Goal: Task Accomplishment & Management: Complete application form

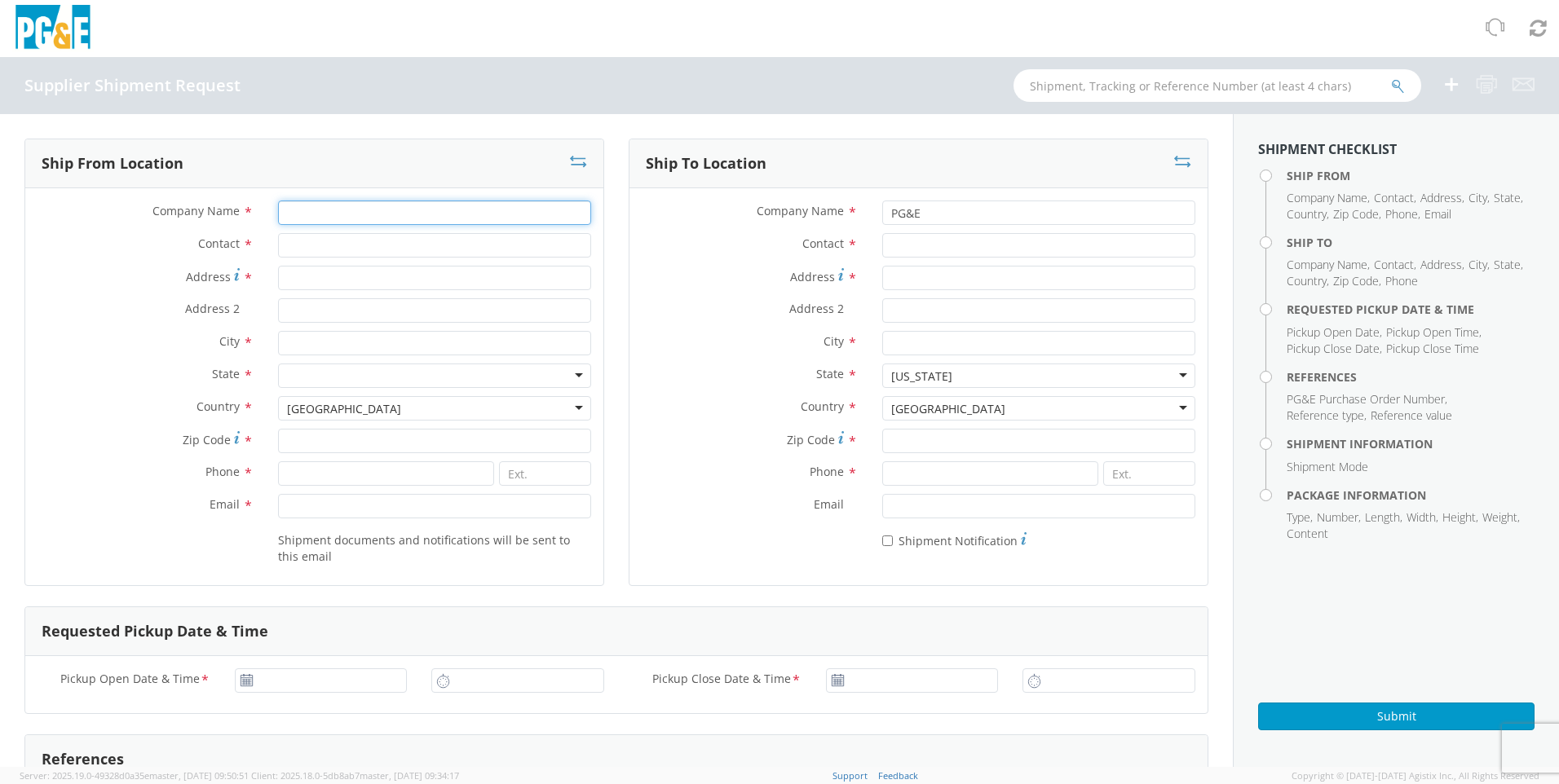
click at [327, 207] on input "Company Name *" at bounding box center [434, 212] width 313 height 25
type input "[PERSON_NAME]"
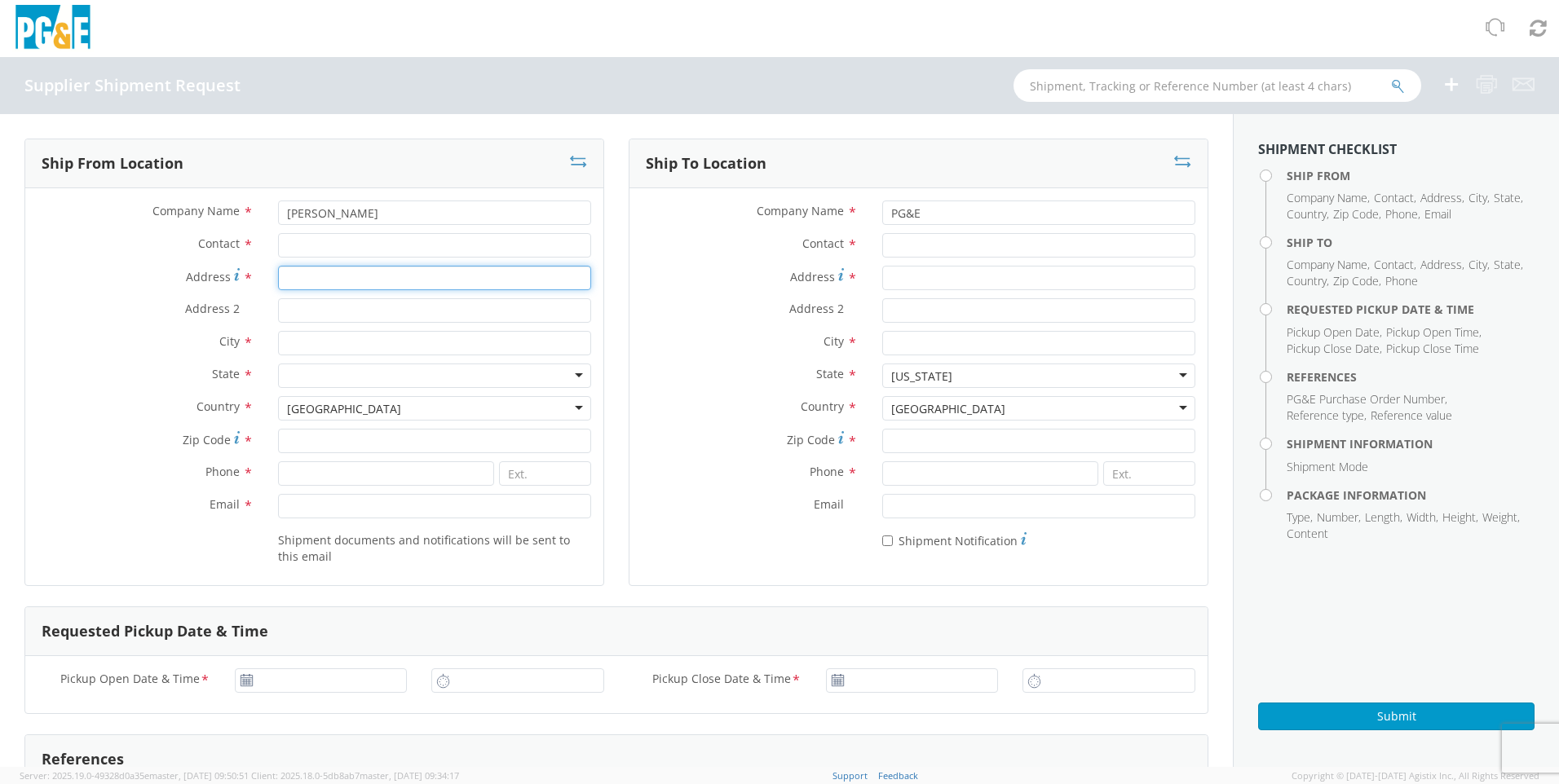
type input "[STREET_ADDRESS][US_STATE]"
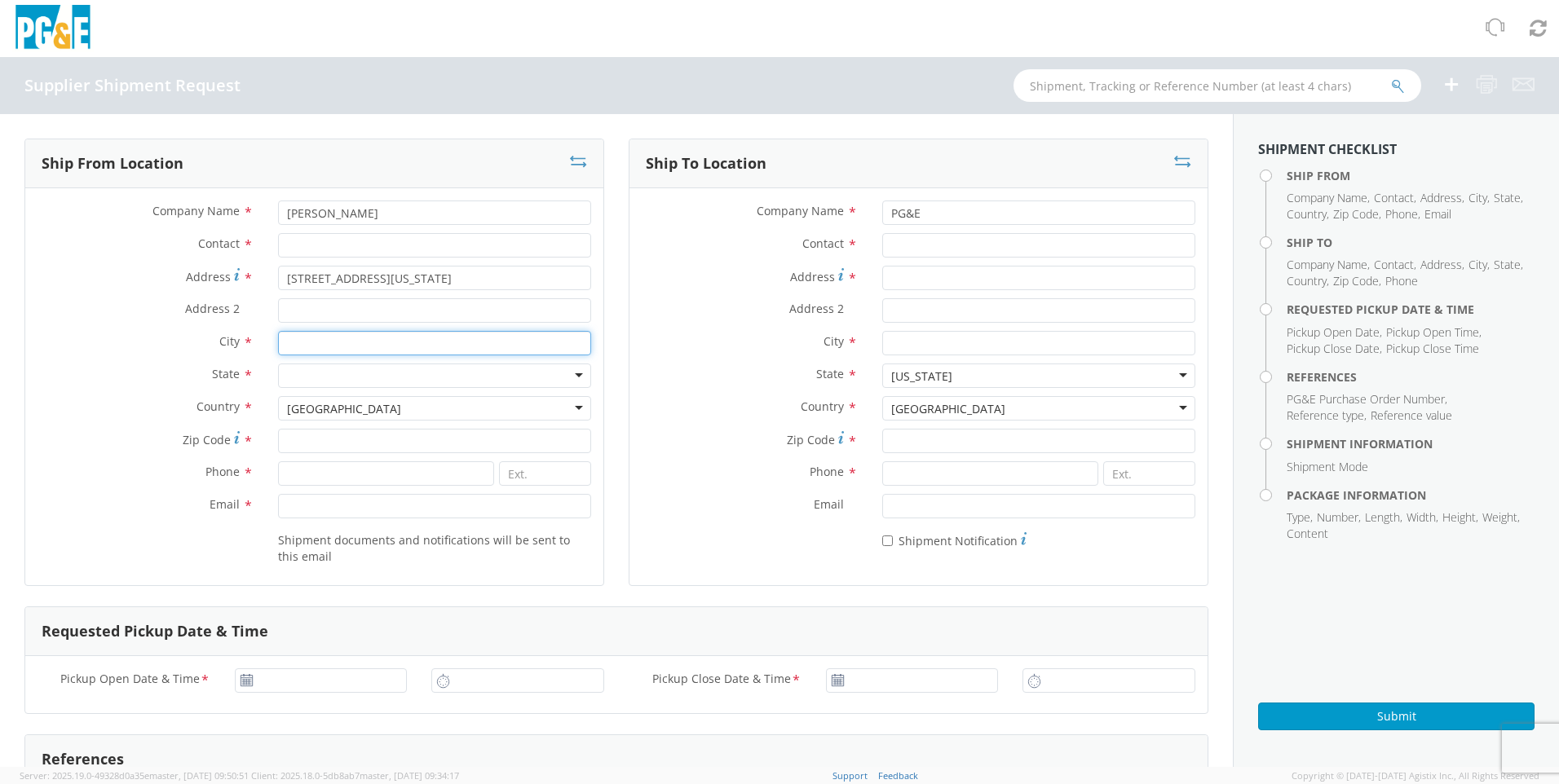
type input "[PERSON_NAME]"
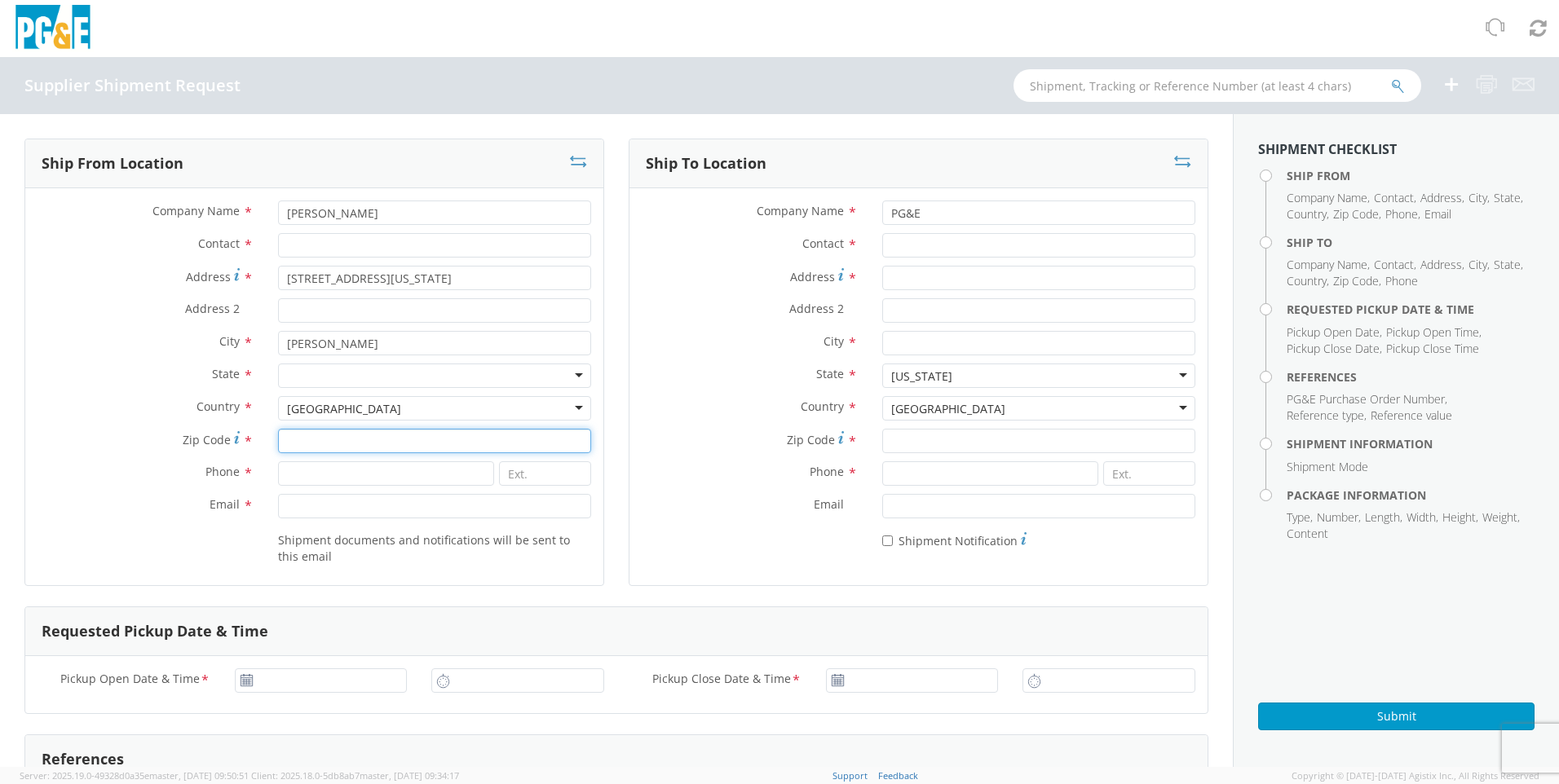
type input "26050"
type input "3048701200"
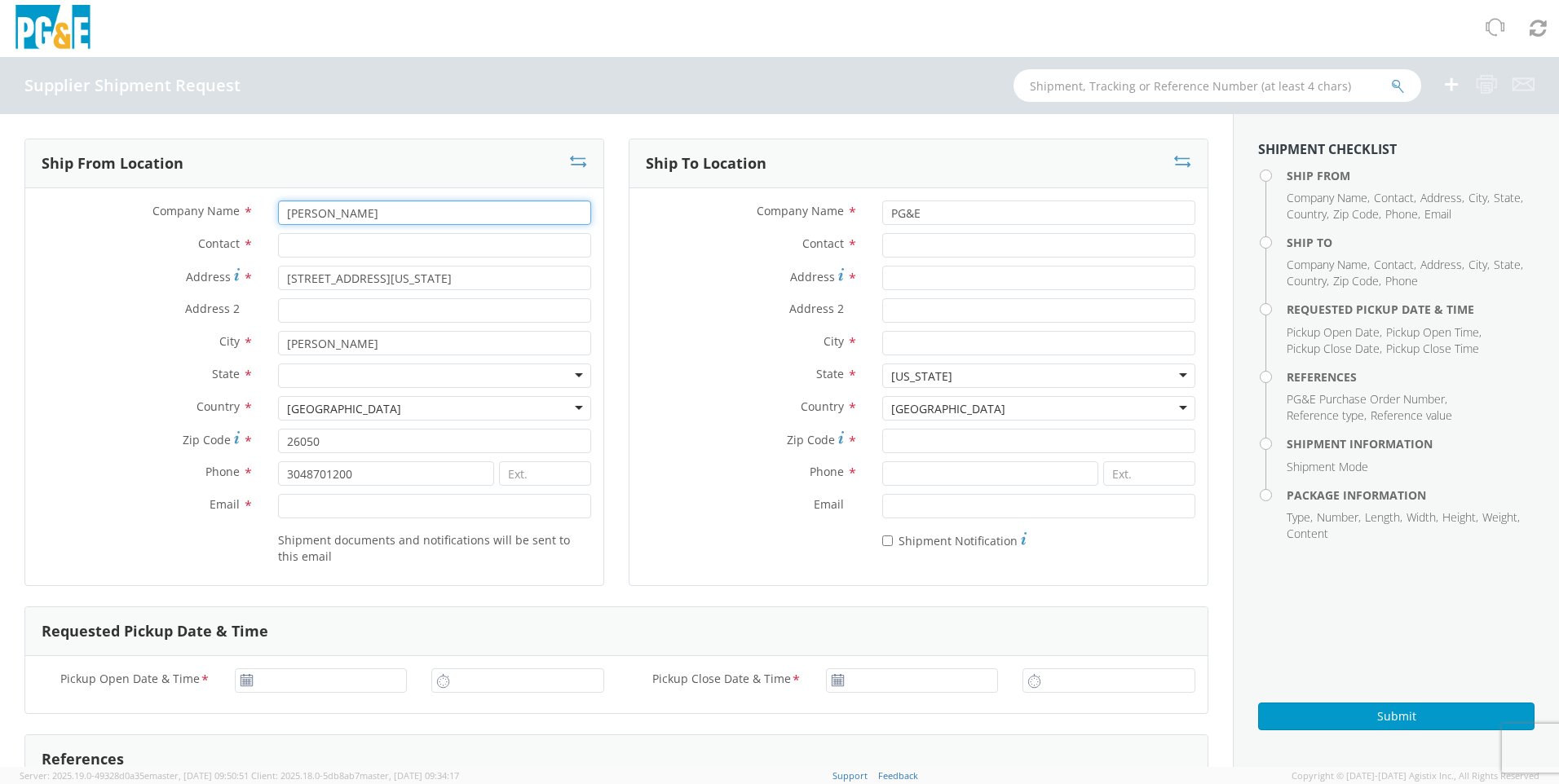
scroll to position [82, 0]
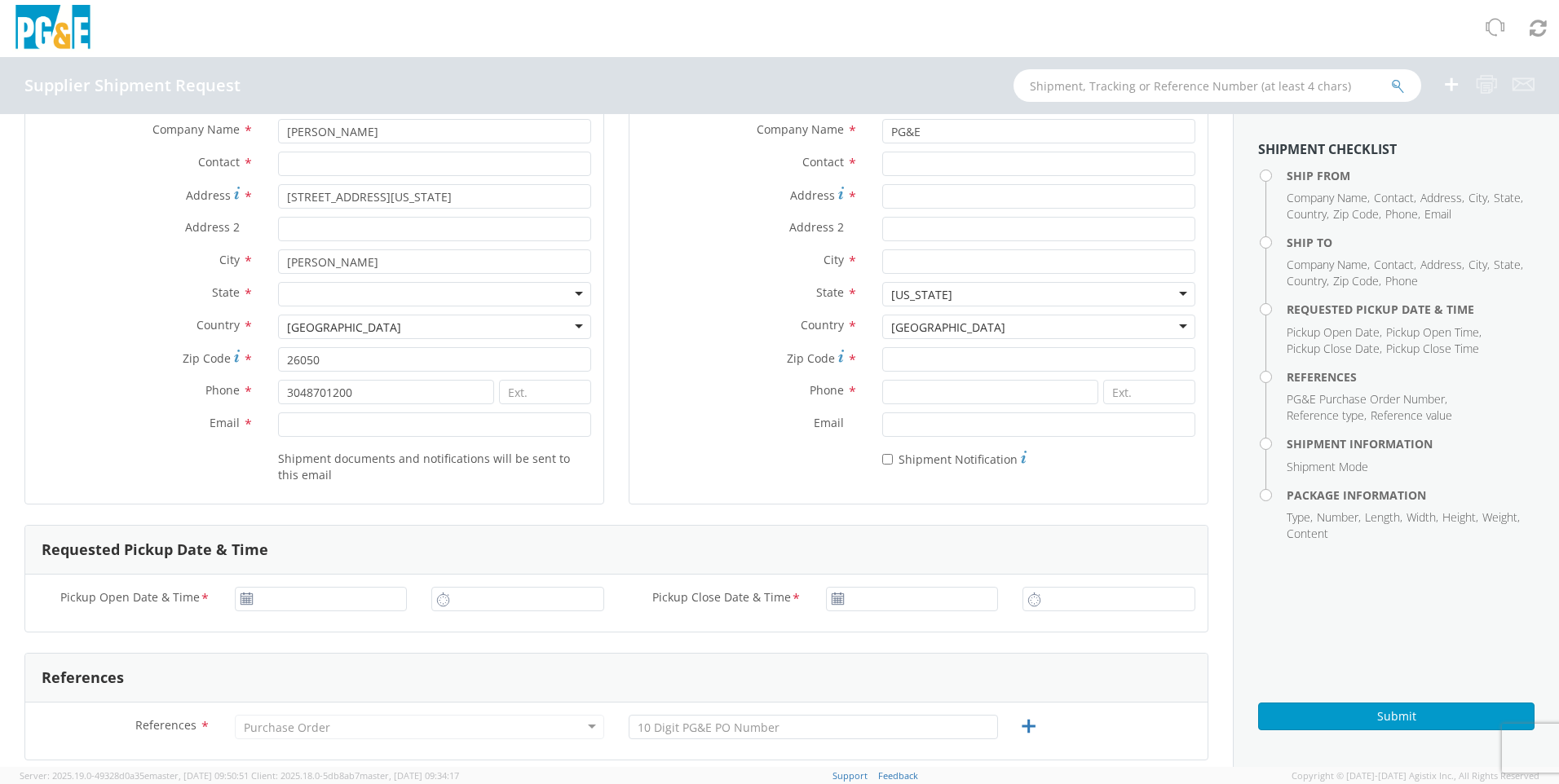
click at [390, 296] on div at bounding box center [434, 294] width 313 height 25
type input "west"
click at [294, 428] on input "Email *" at bounding box center [434, 425] width 313 height 25
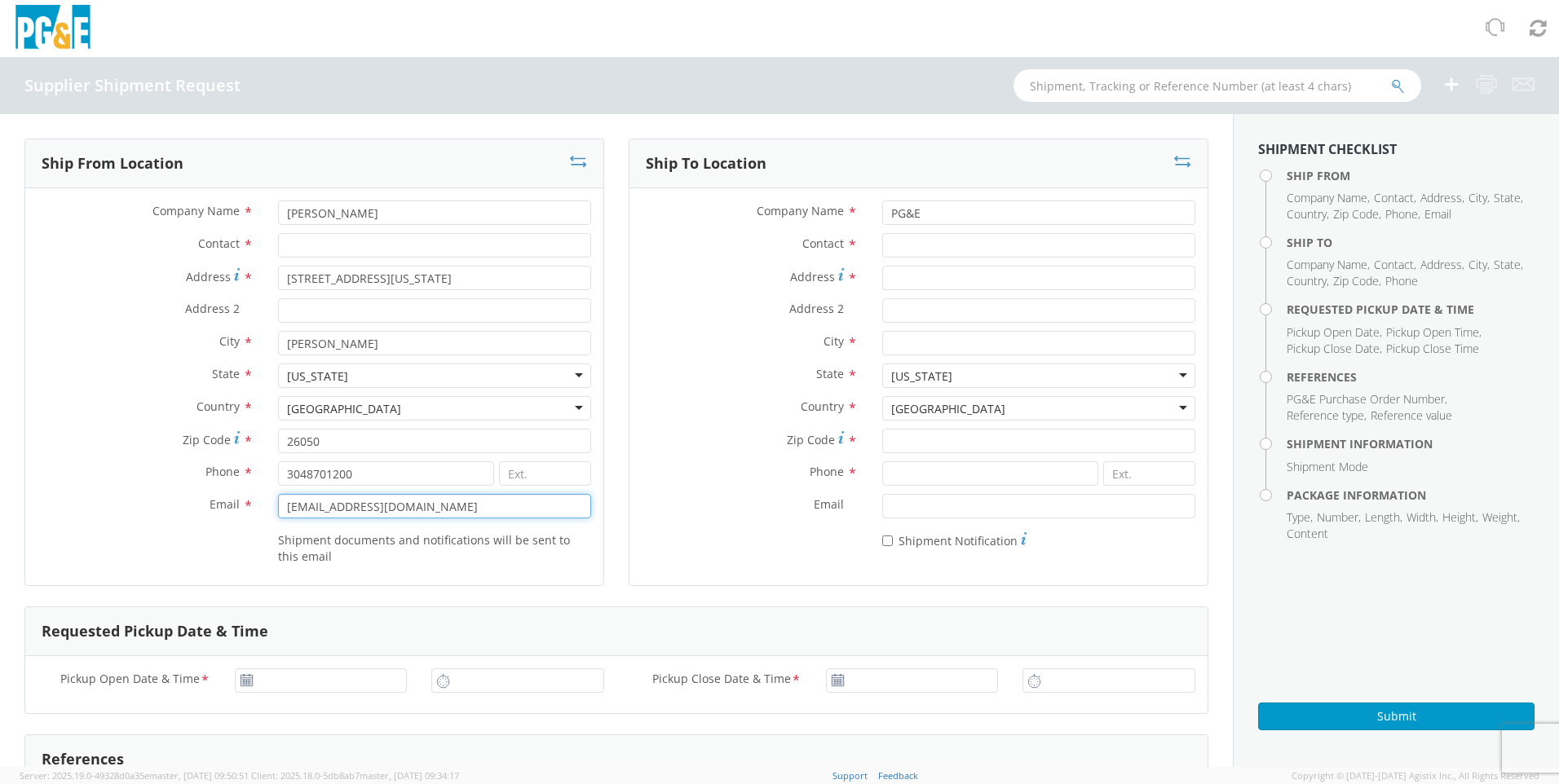
type input "[EMAIL_ADDRESS][DOMAIN_NAME]"
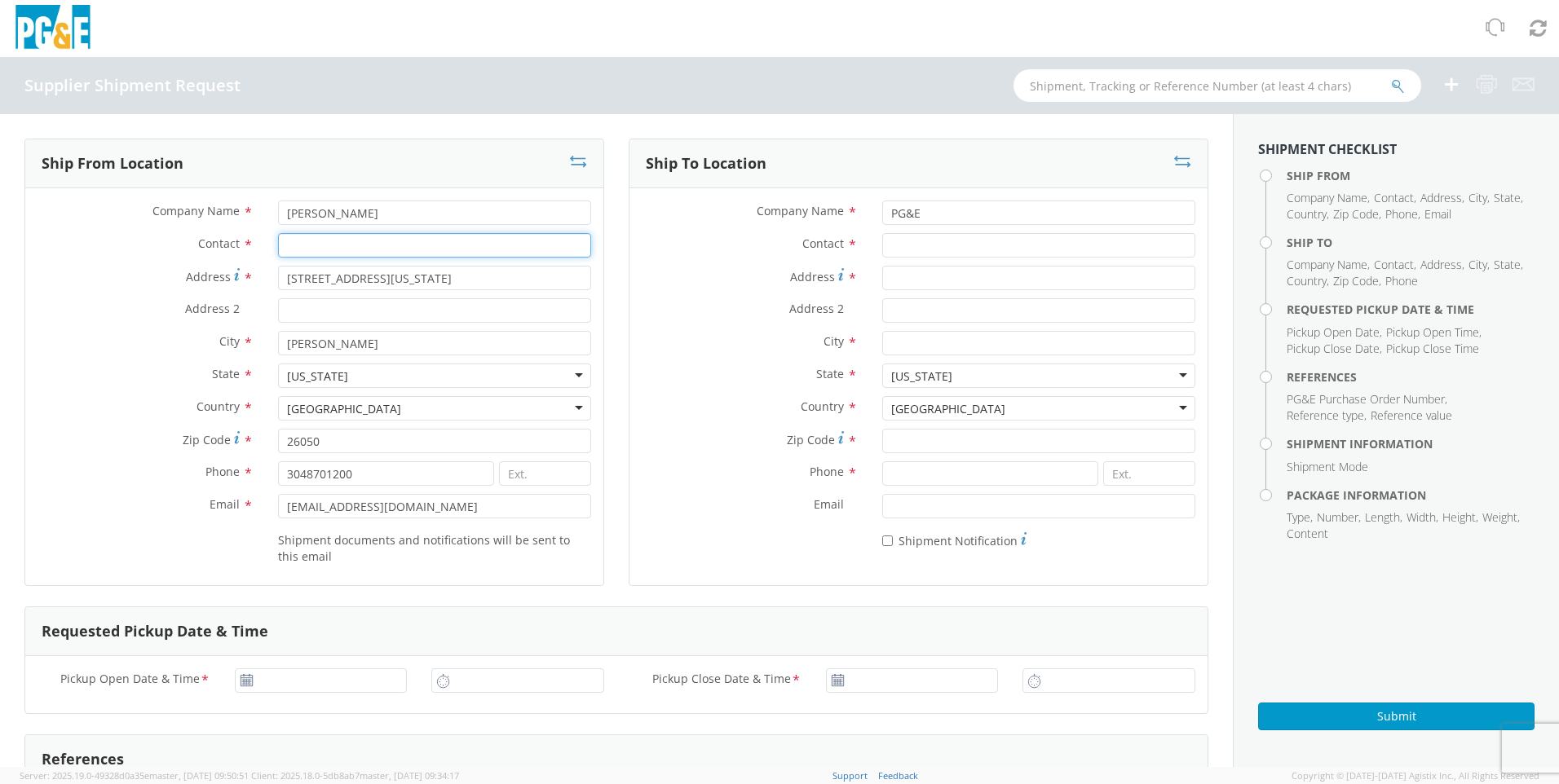
click at [368, 245] on input "Contact *" at bounding box center [434, 245] width 313 height 25
type input "[PERSON_NAME]"
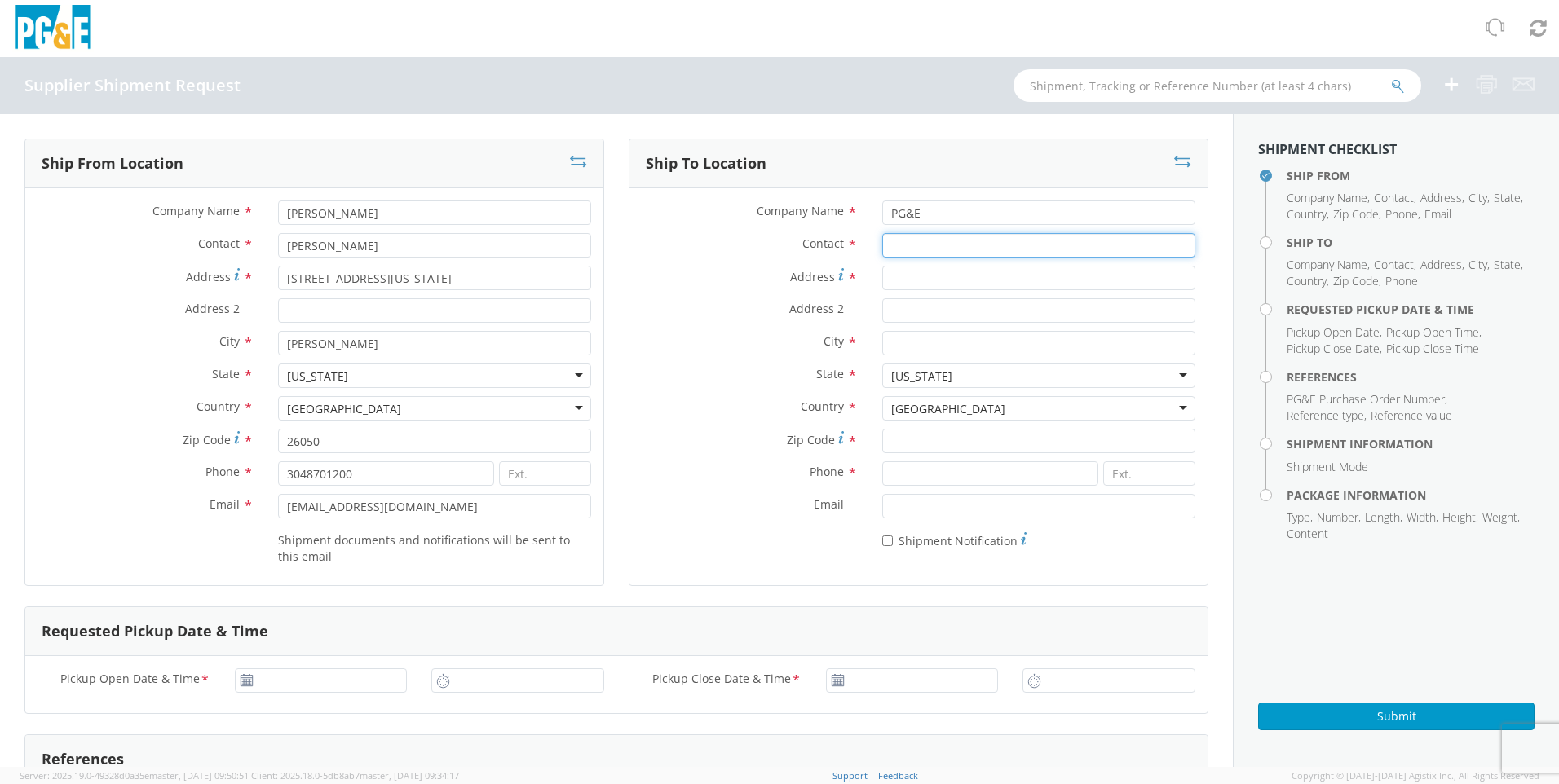
click at [909, 245] on input "Contact *" at bounding box center [1039, 245] width 313 height 25
type input "[STREET_ADDRESS][PERSON_NAME]"
type input "FREMONT RECEIVING"
type input "[STREET_ADDRESS][PERSON_NAME]"
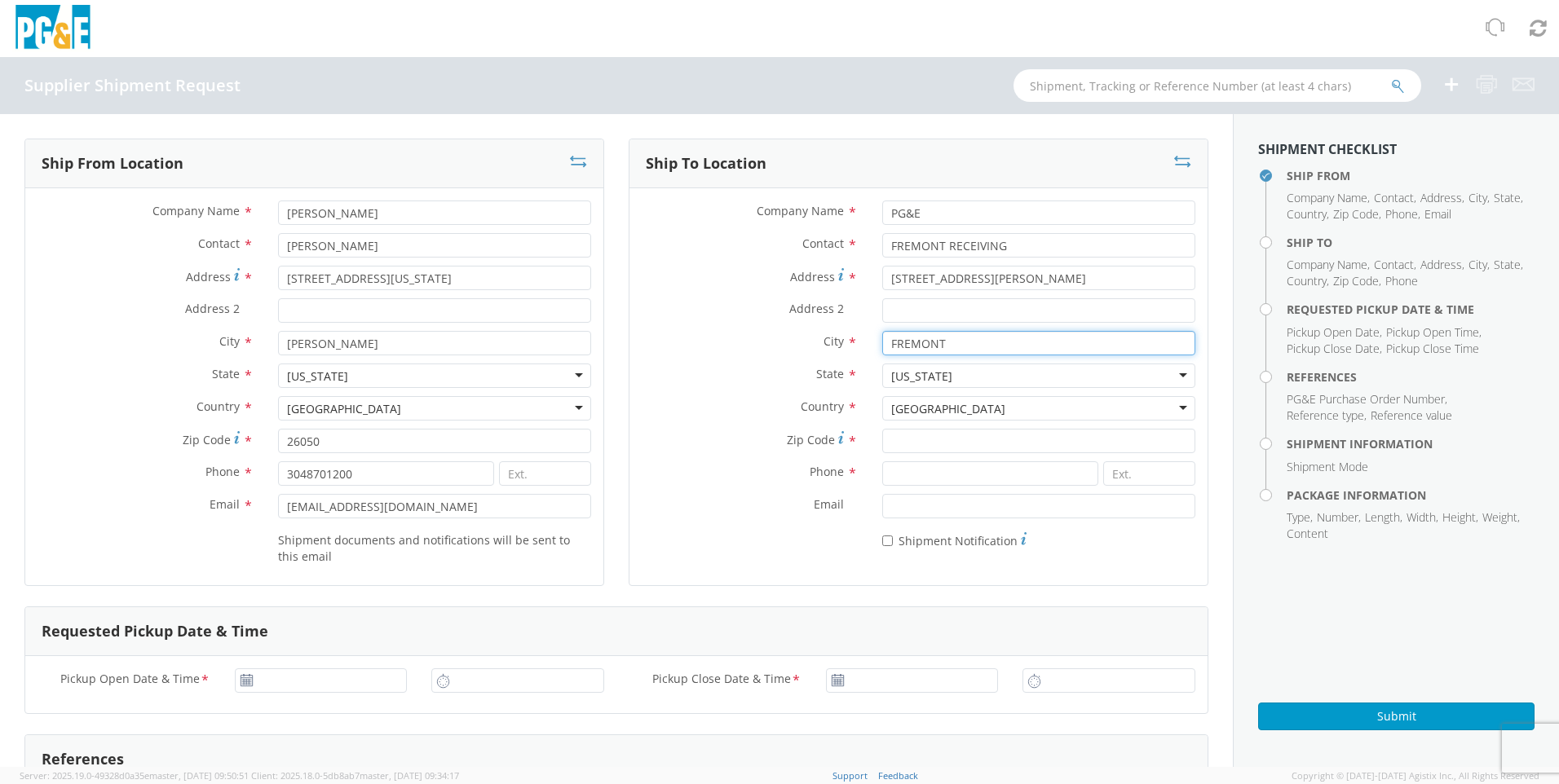
type input "FREMONT"
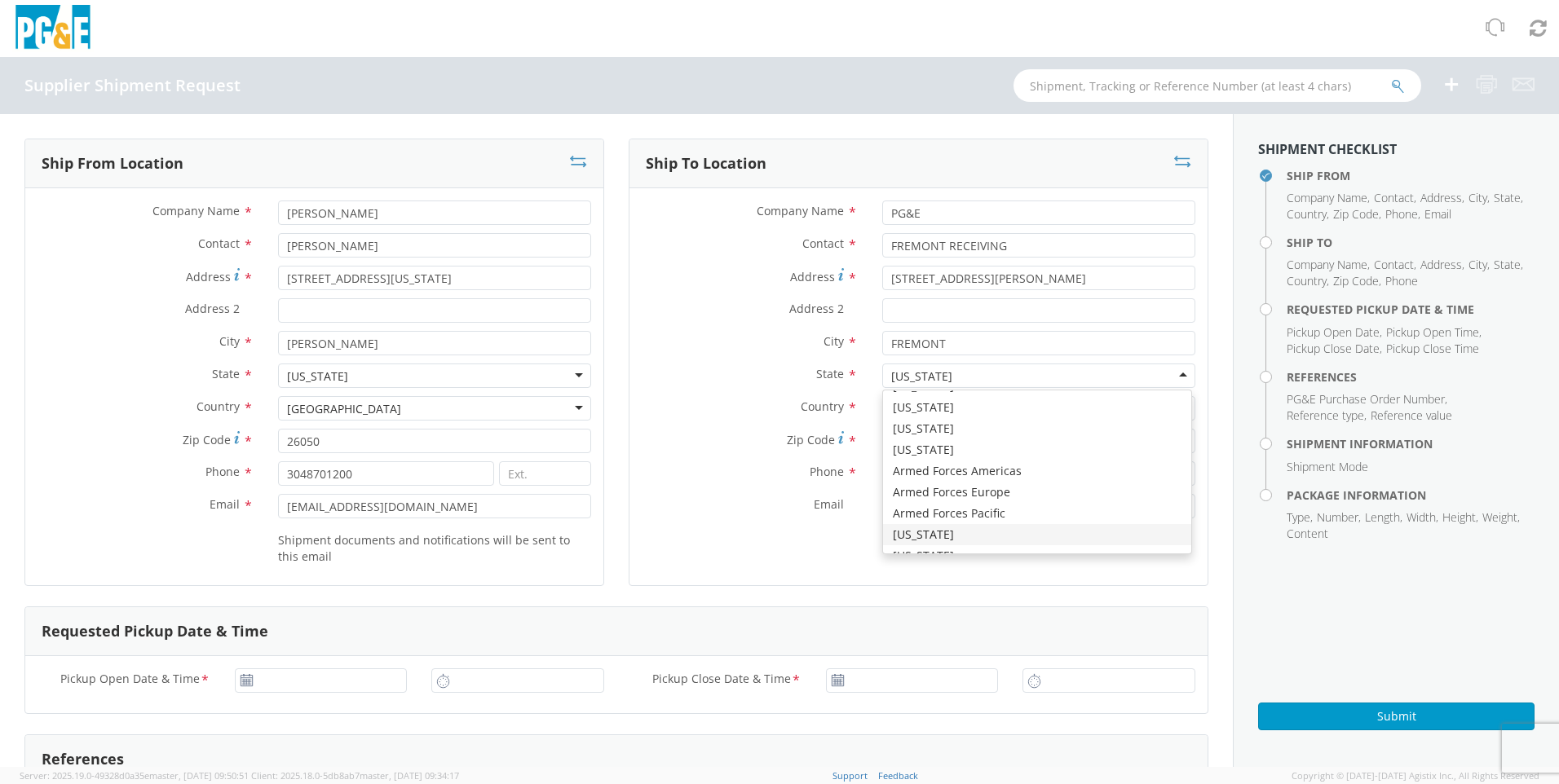
scroll to position [4110, 0]
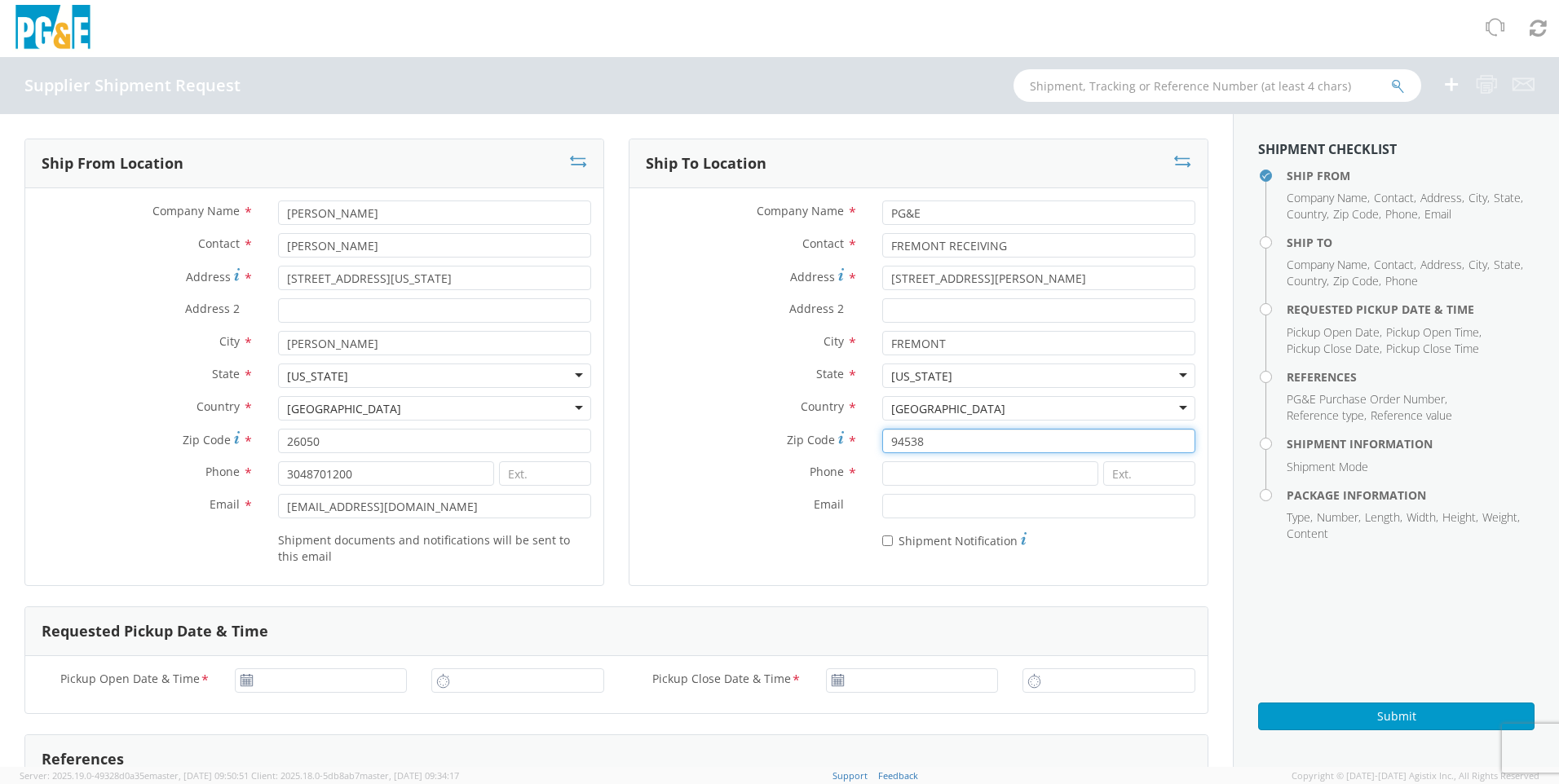
type input "94538"
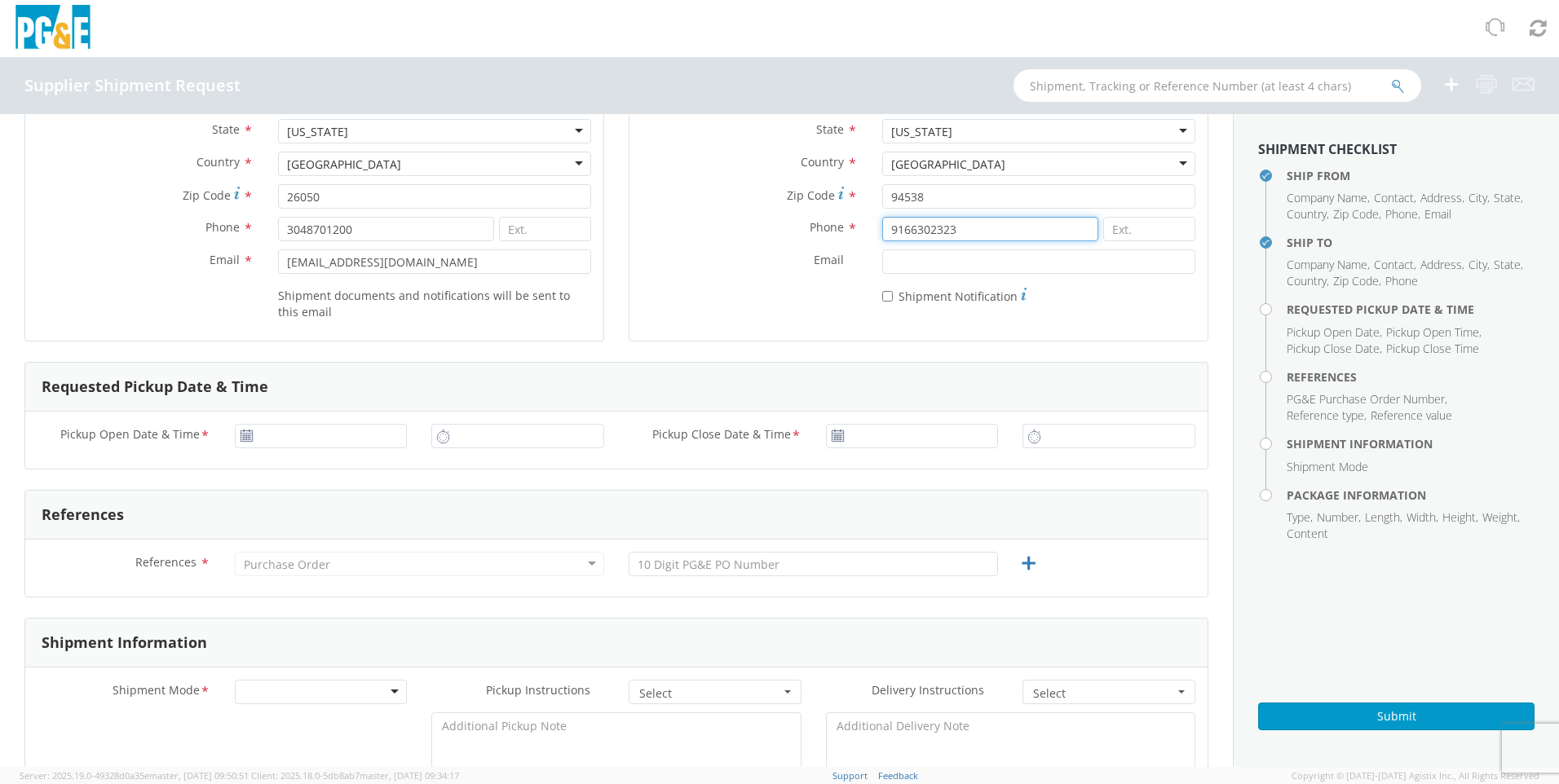
scroll to position [326, 0]
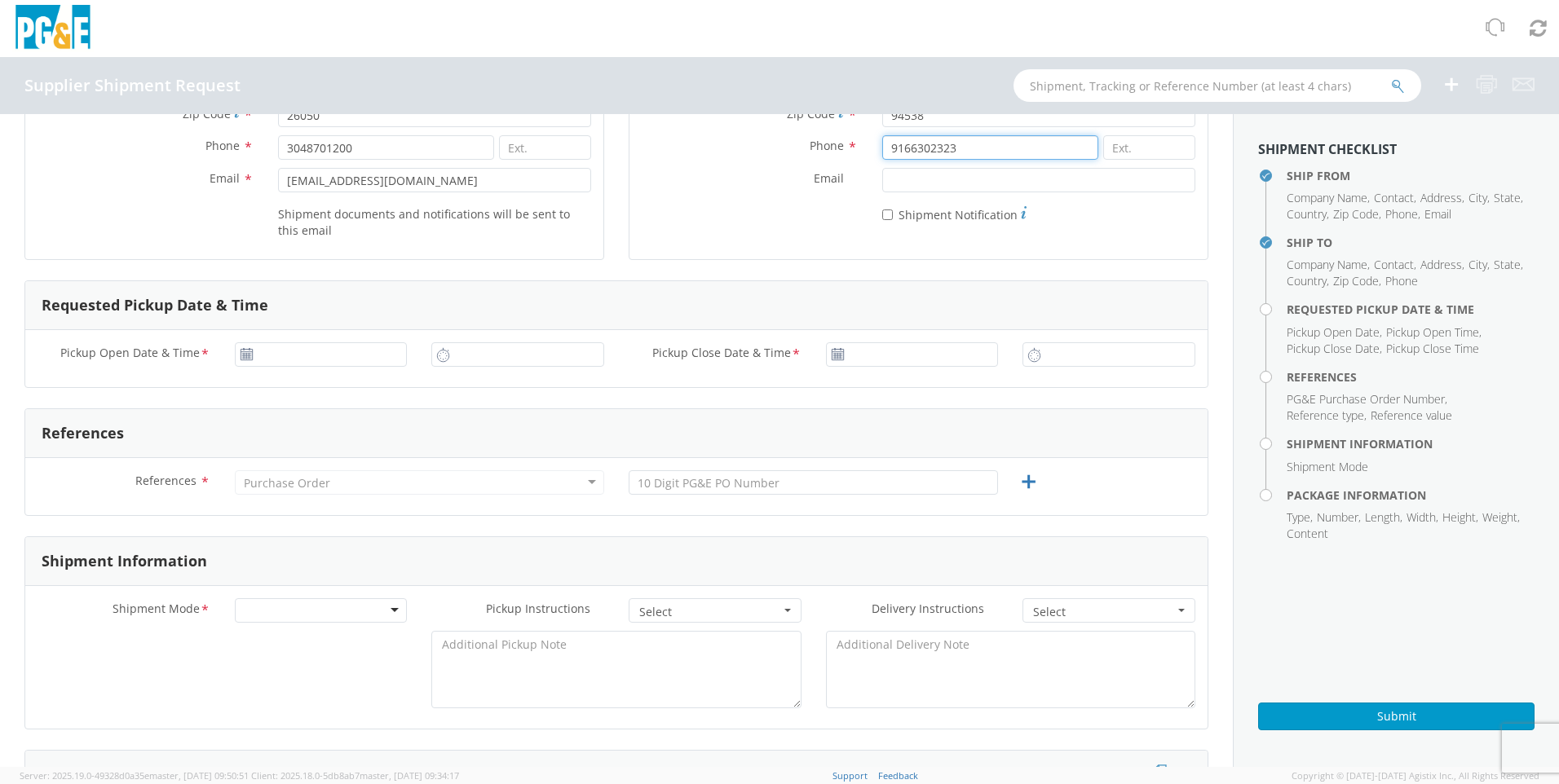
type input "9166302323"
click at [245, 354] on use at bounding box center [246, 353] width 11 height 11
type input "09/17/2025"
click at [302, 359] on input "09/17/2025" at bounding box center [321, 354] width 173 height 25
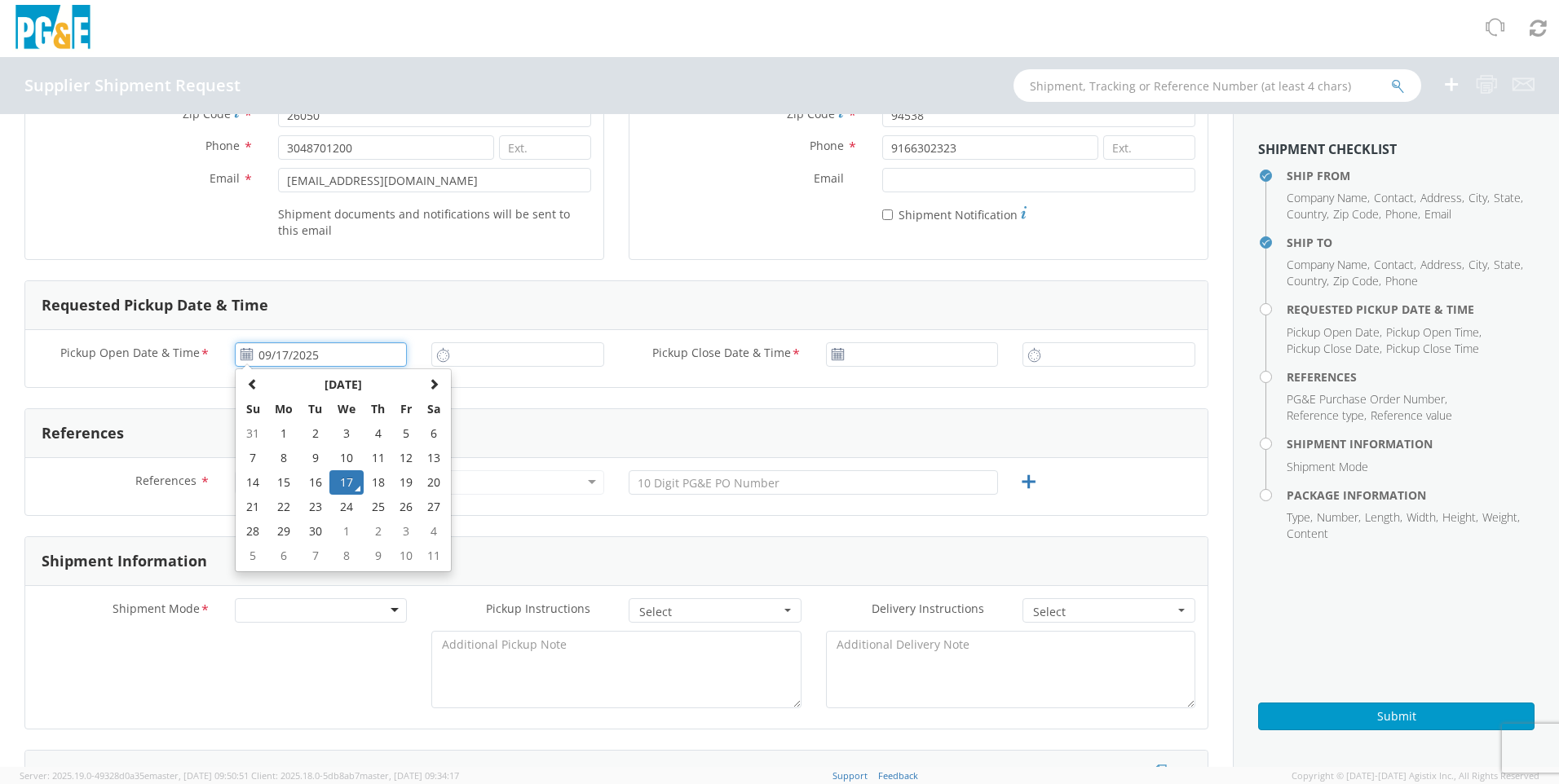
click at [350, 488] on td "17" at bounding box center [347, 482] width 34 height 25
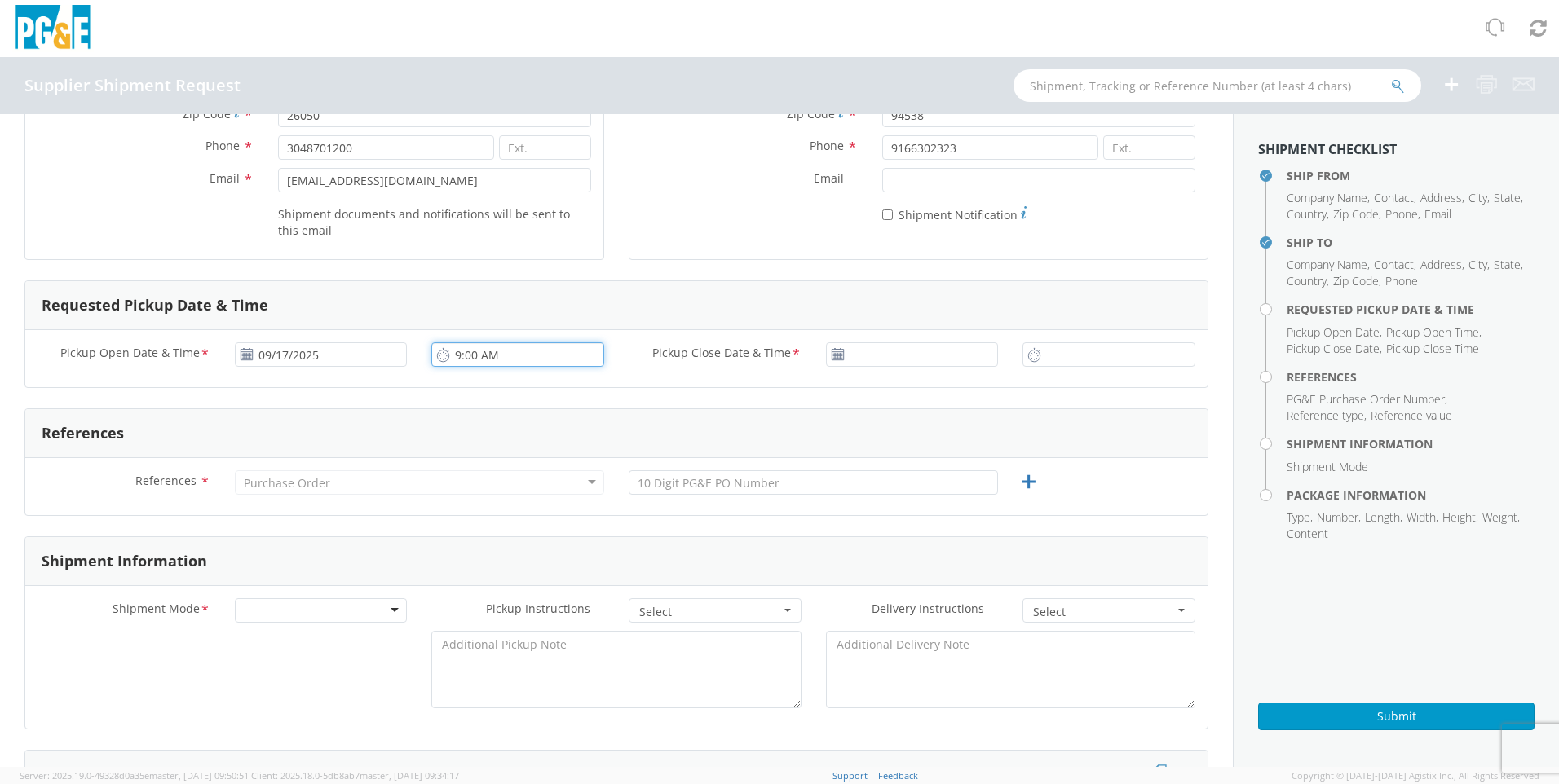
click at [465, 355] on input "9:00 AM" at bounding box center [518, 354] width 173 height 25
type input "12:00 PM"
type input "09/17/2025"
click at [1084, 356] on input "3:00 AM" at bounding box center [1110, 354] width 173 height 25
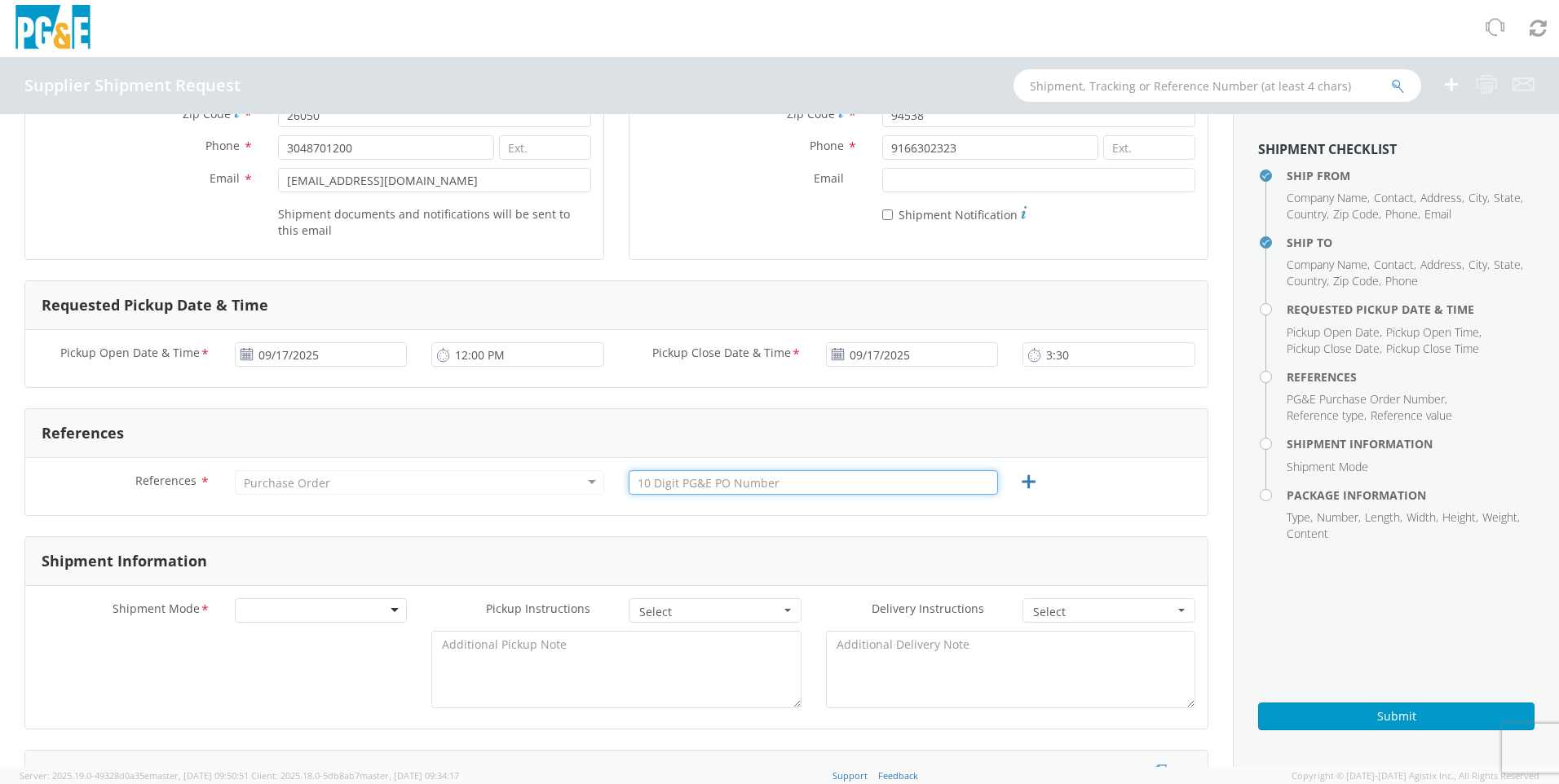
type input "3:30 AM"
type input "P"
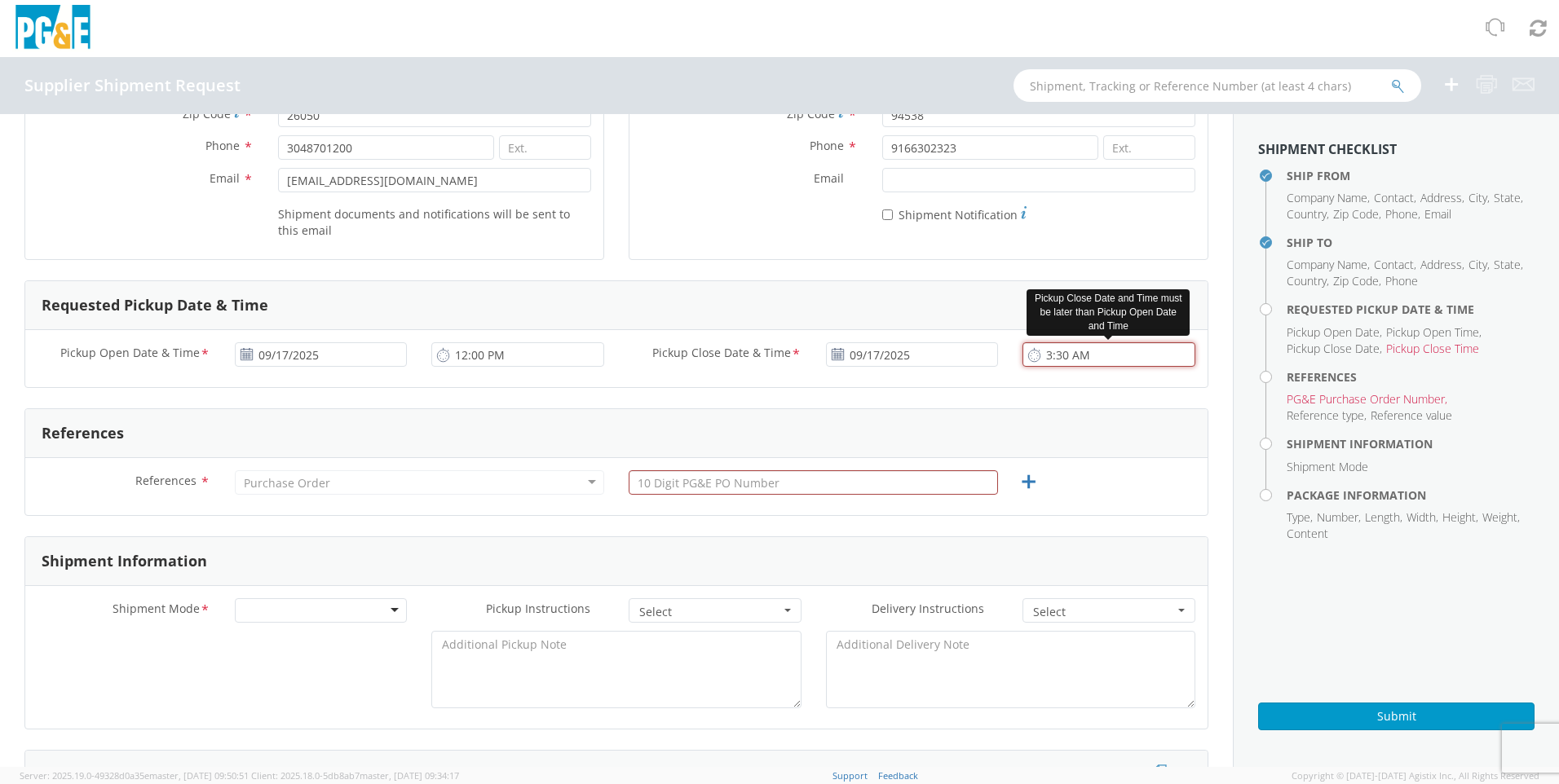
click at [1076, 353] on input "3:30 AM" at bounding box center [1110, 354] width 173 height 25
click at [1068, 353] on input "3:30 AM" at bounding box center [1110, 354] width 173 height 25
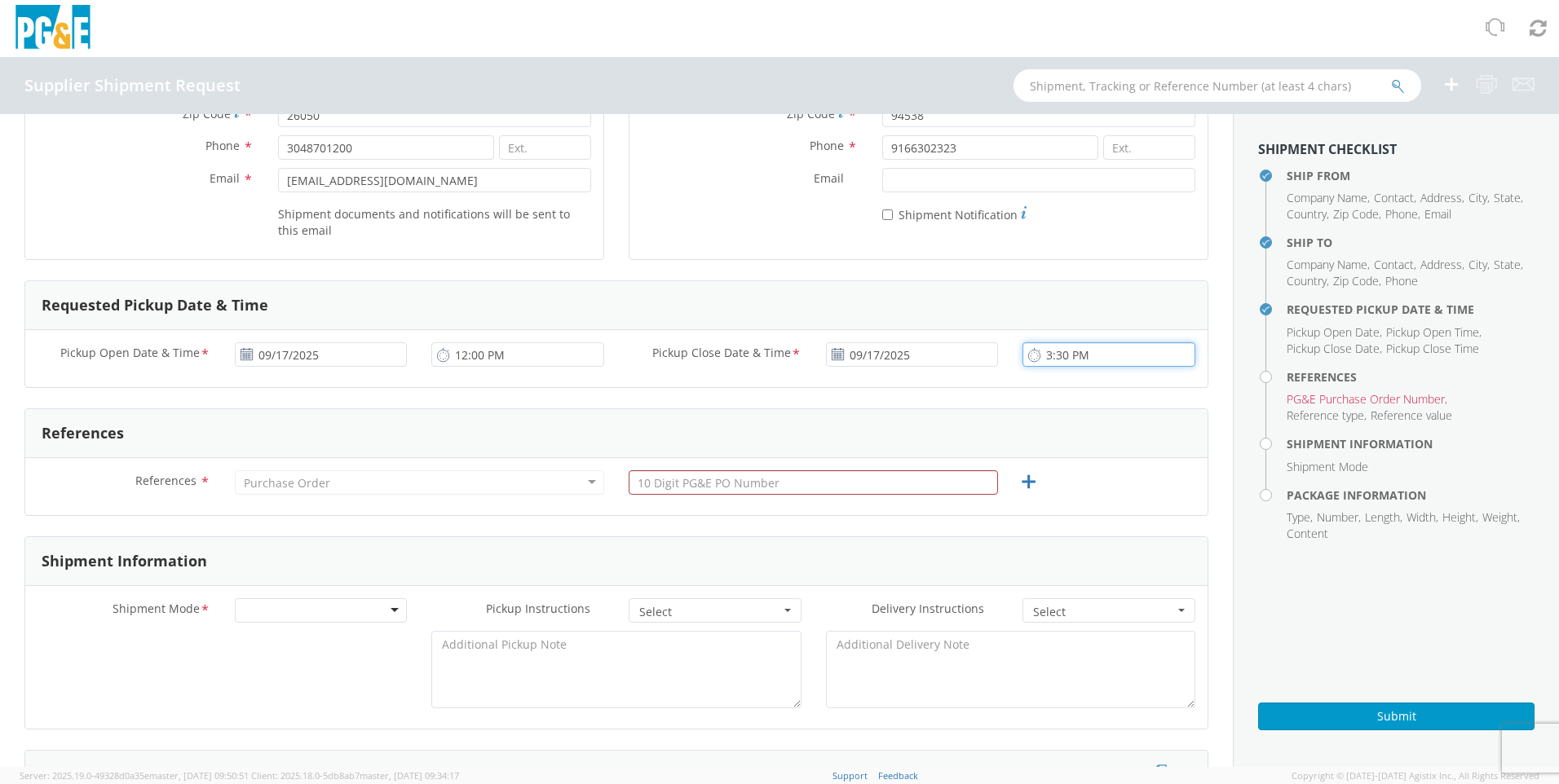
type input "3:30 PM"
click at [404, 481] on div "Purchase Order" at bounding box center [419, 482] width 370 height 25
click at [380, 490] on div "Purchase Order" at bounding box center [419, 482] width 370 height 25
click at [589, 482] on div "Purchase Order" at bounding box center [419, 482] width 370 height 25
click at [286, 494] on div "Purchase Order" at bounding box center [419, 482] width 370 height 25
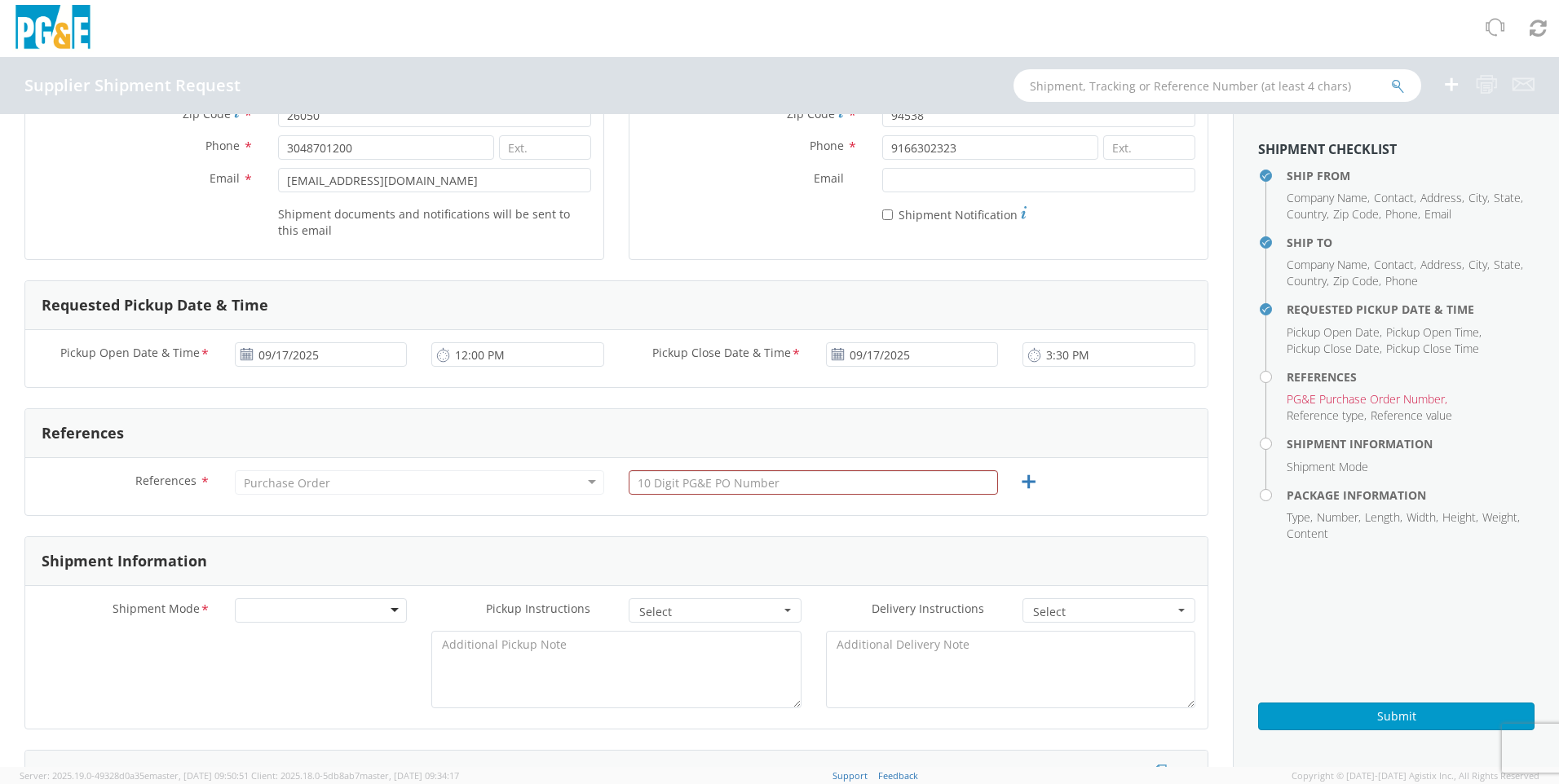
click at [278, 482] on div "Purchase Order" at bounding box center [287, 483] width 87 height 16
click at [239, 480] on div "Purchase Order" at bounding box center [419, 482] width 370 height 25
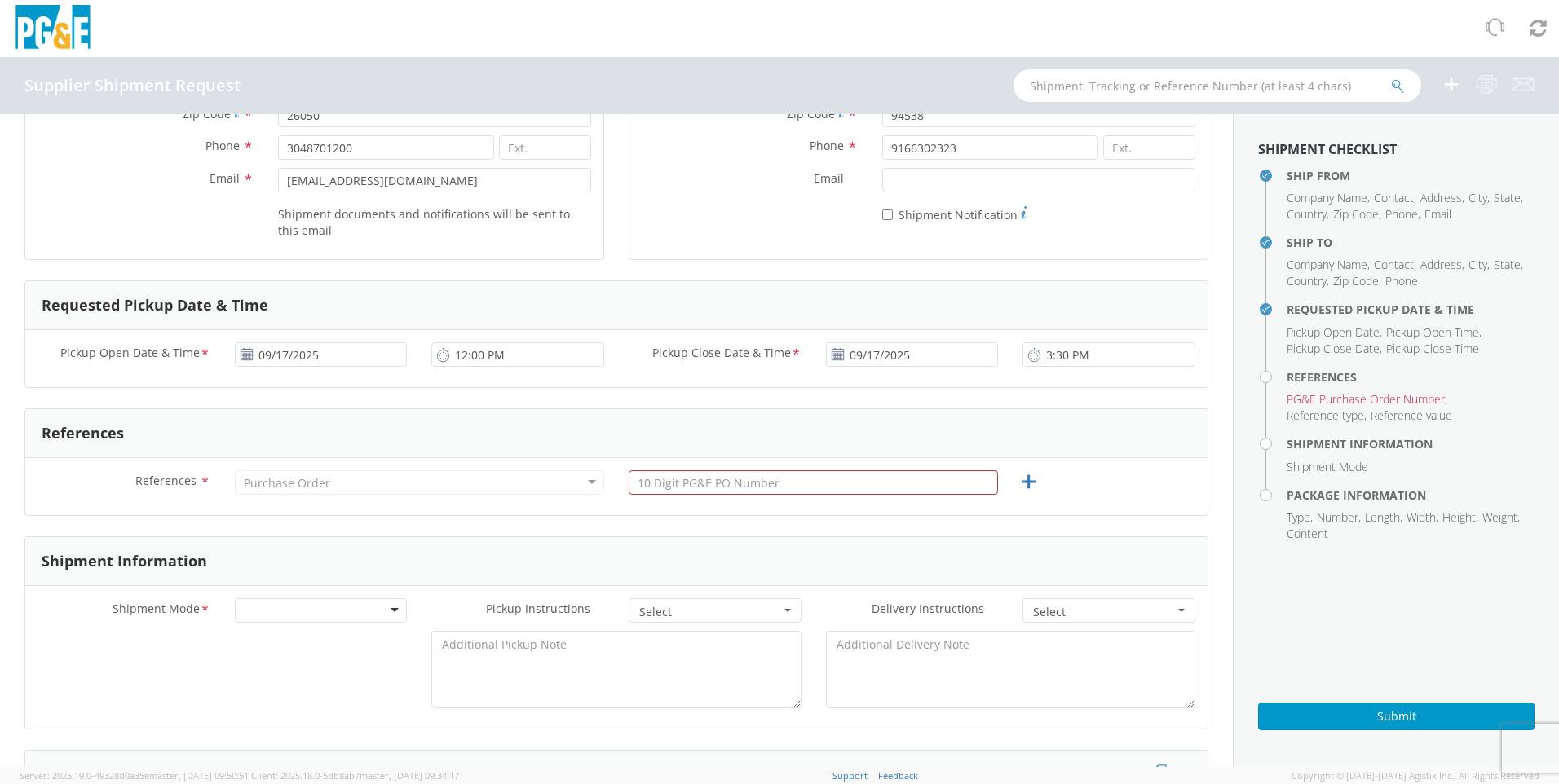
click at [692, 499] on div at bounding box center [814, 487] width 394 height 32
click at [692, 483] on input "text" at bounding box center [813, 482] width 370 height 25
type input "3501415399"
click at [294, 483] on div "Purchase Order" at bounding box center [287, 483] width 87 height 16
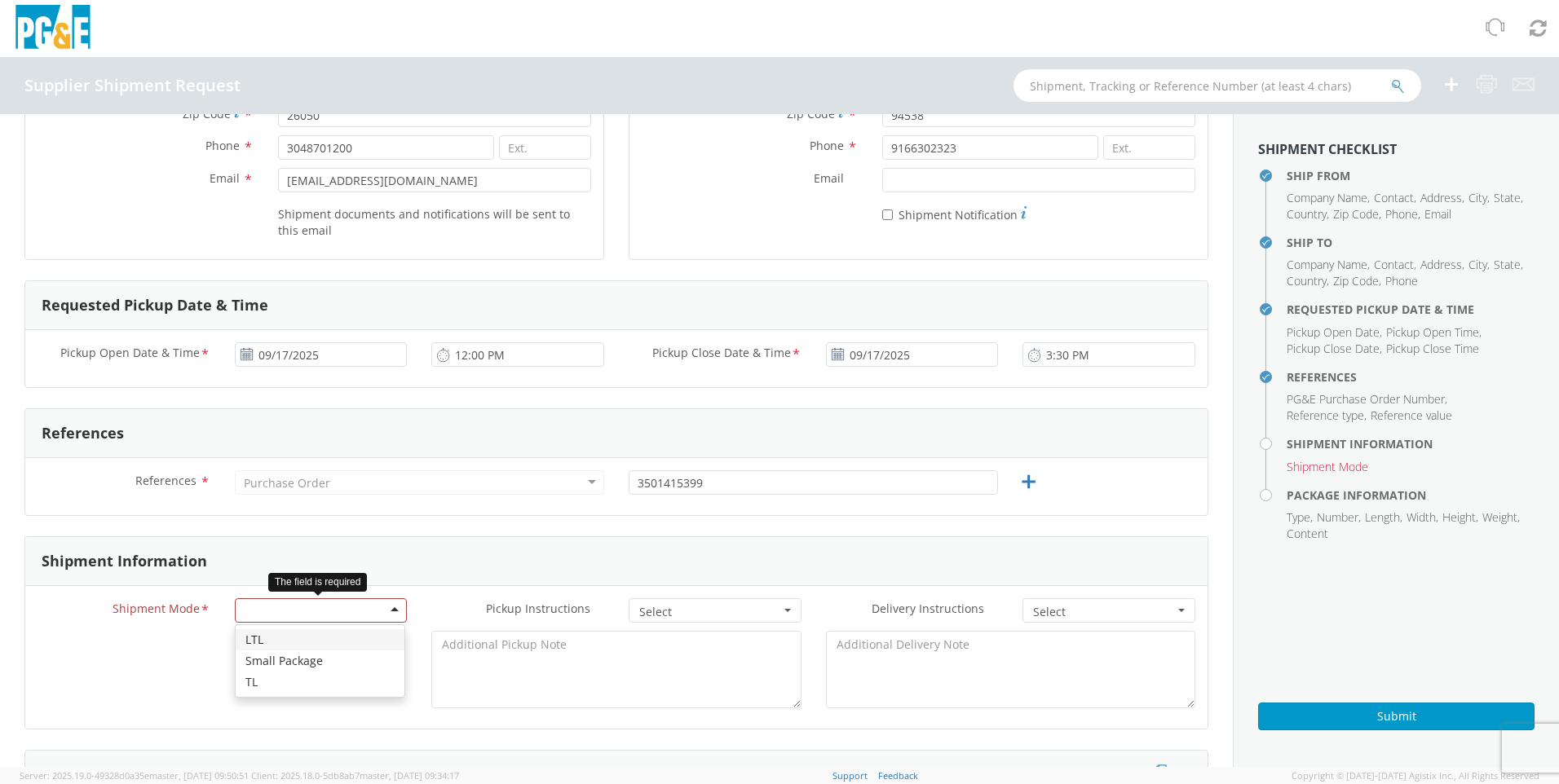
click at [348, 604] on div at bounding box center [321, 611] width 173 height 25
click at [708, 620] on span "Select" at bounding box center [710, 612] width 141 height 16
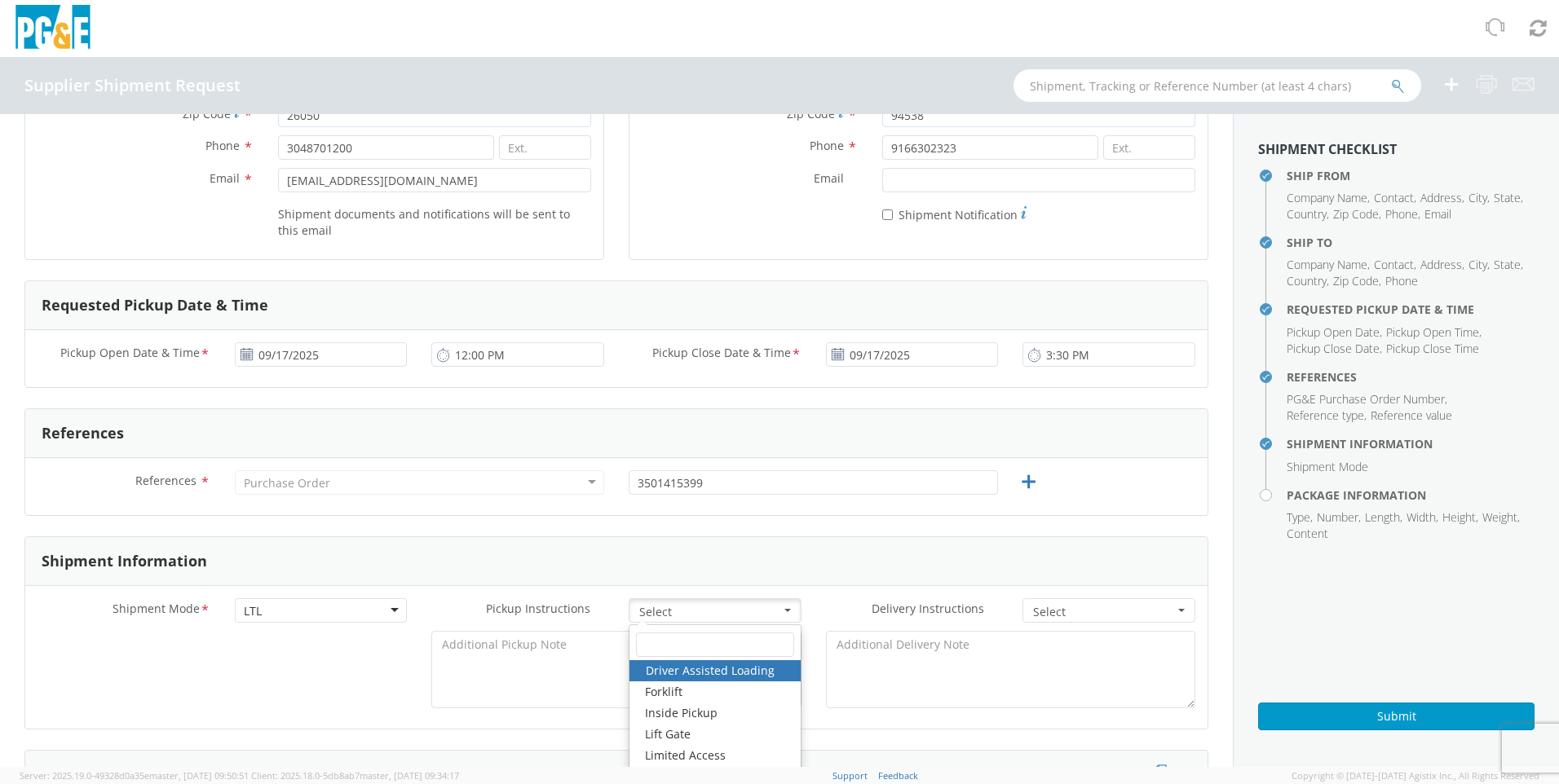
click at [745, 565] on div "Shipment Information" at bounding box center [617, 562] width 1183 height 49
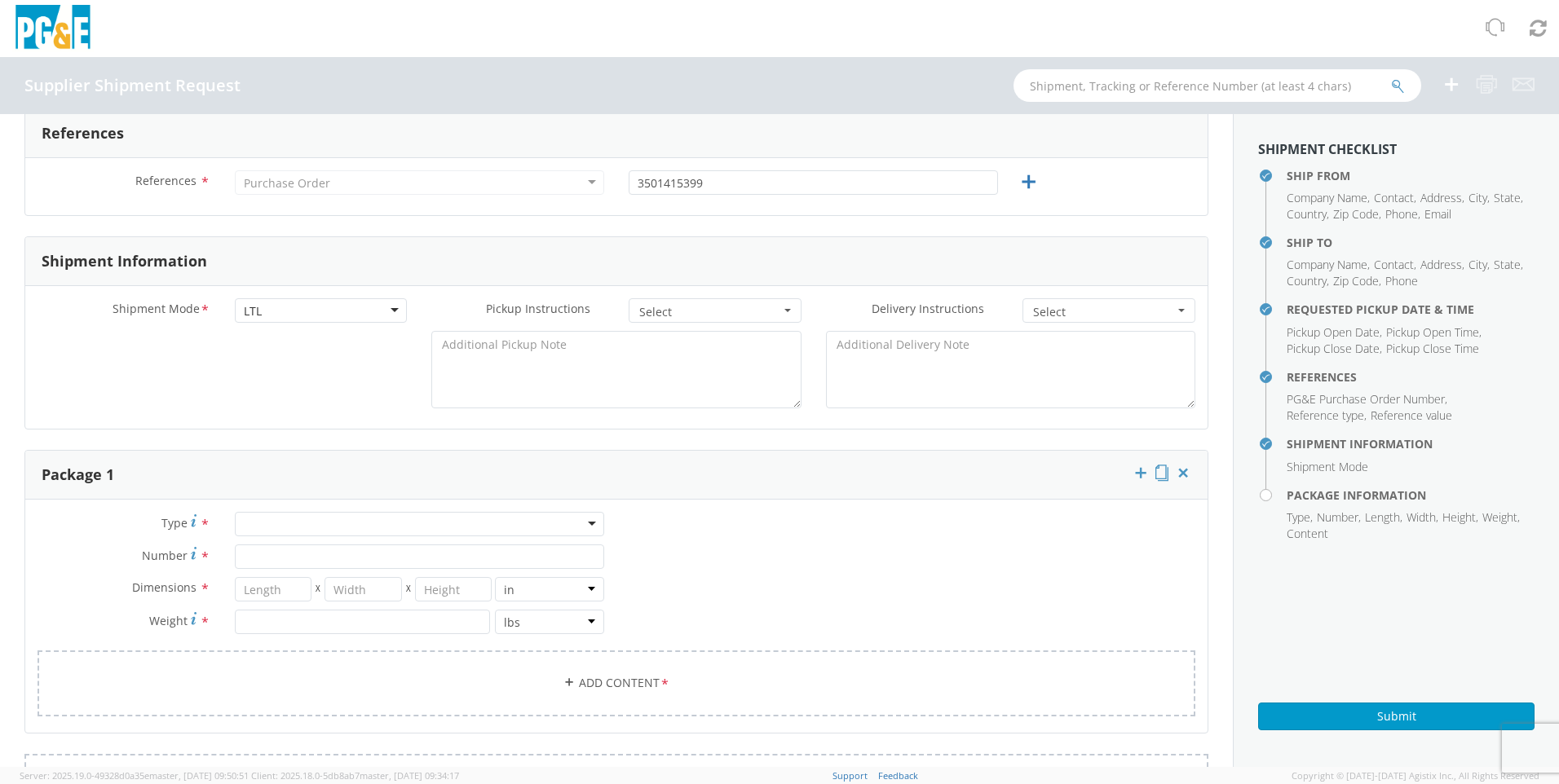
scroll to position [652, 0]
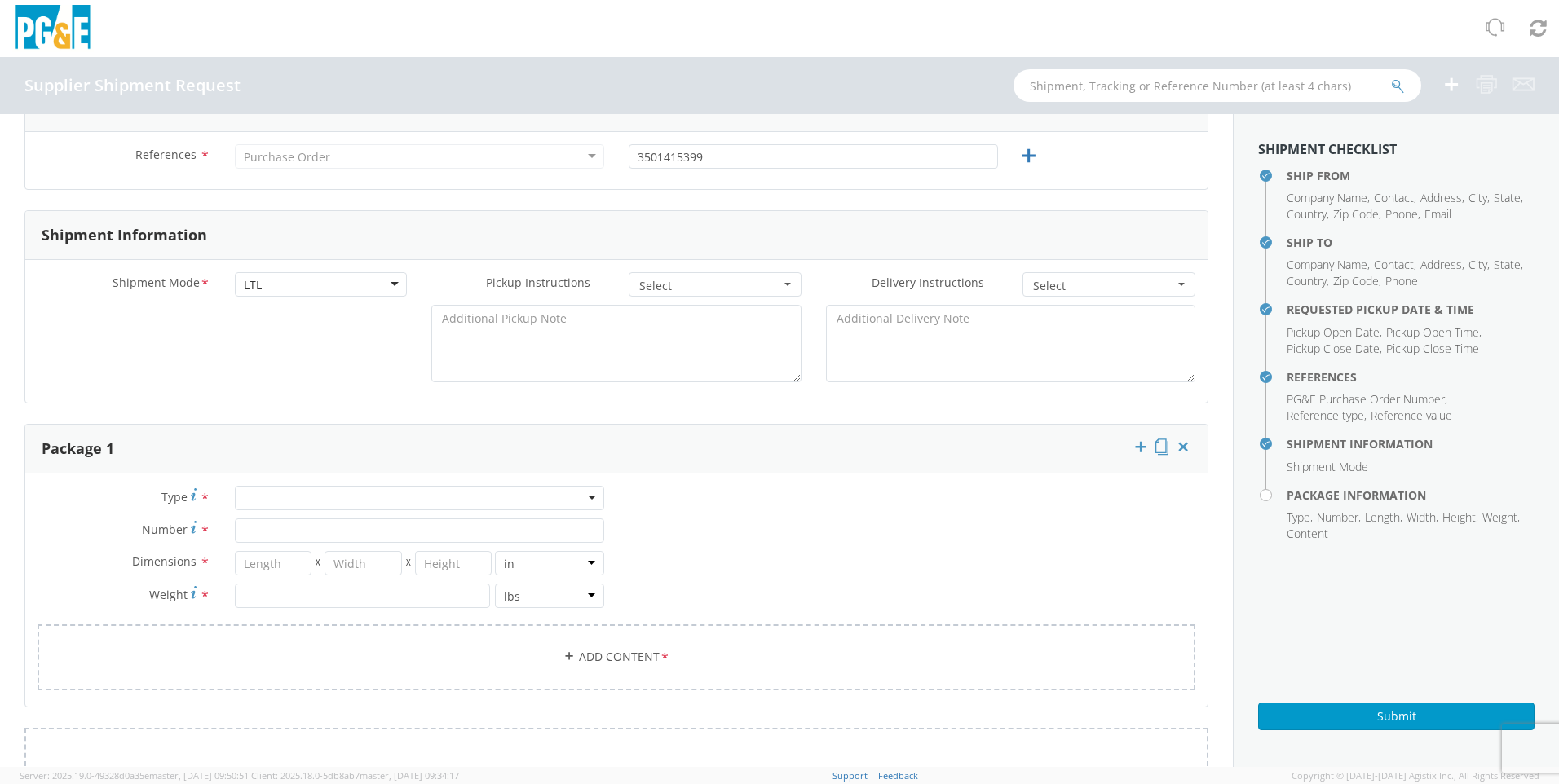
click at [342, 502] on div at bounding box center [419, 498] width 370 height 25
type input "SKID"
type input "1"
type input "48"
type input "42"
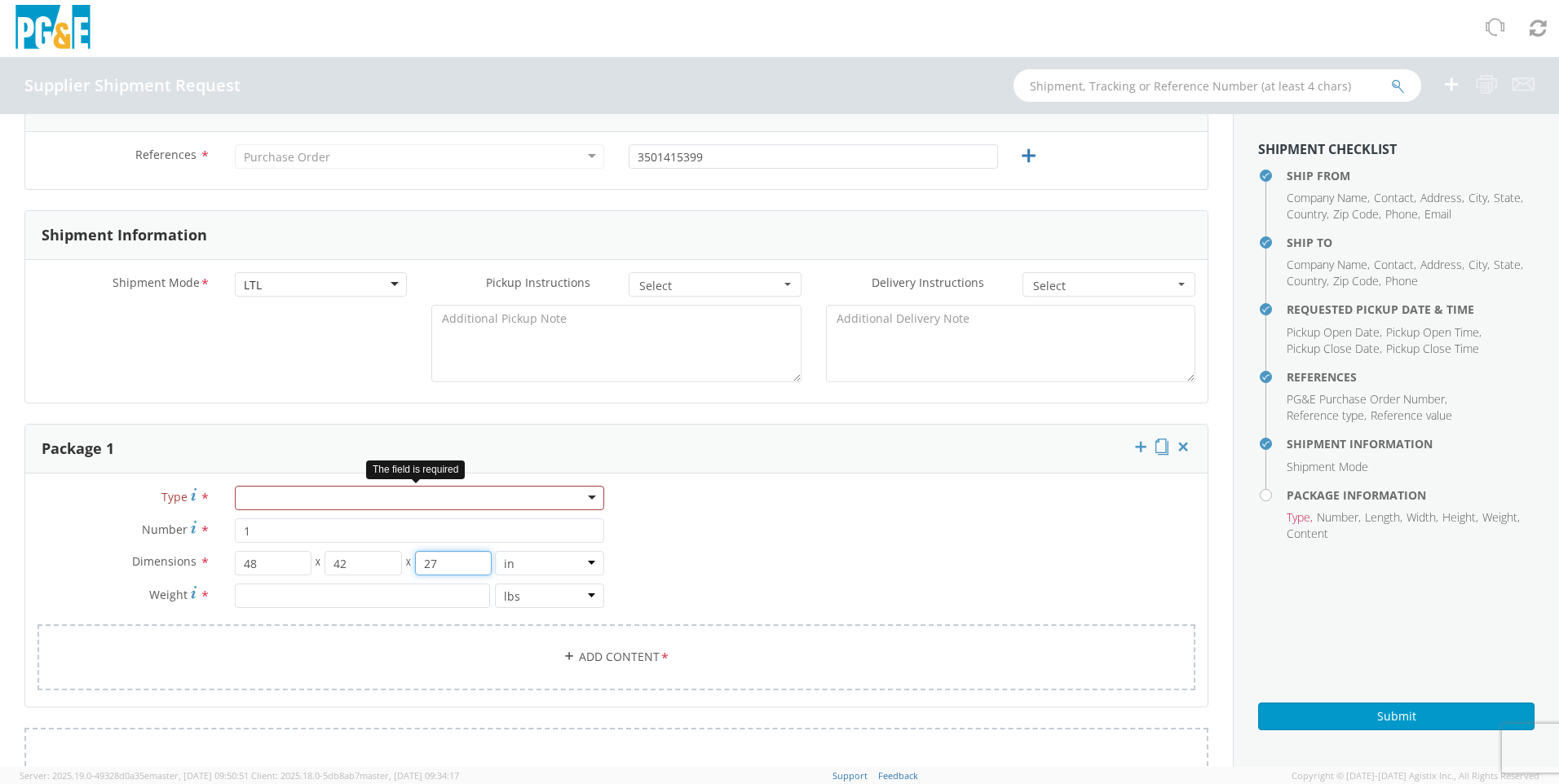
type input "27"
type input "273"
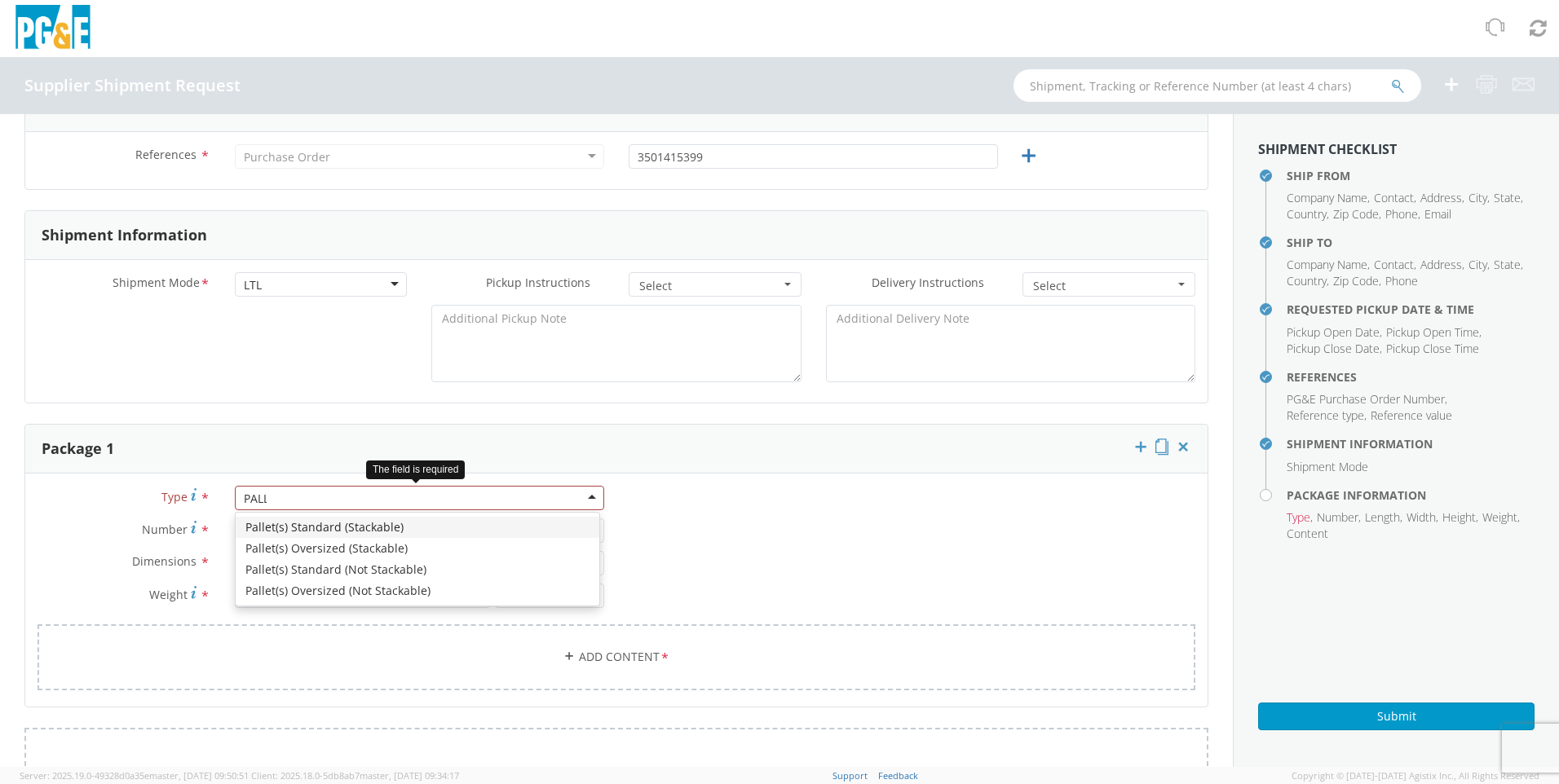
type input "PALL"
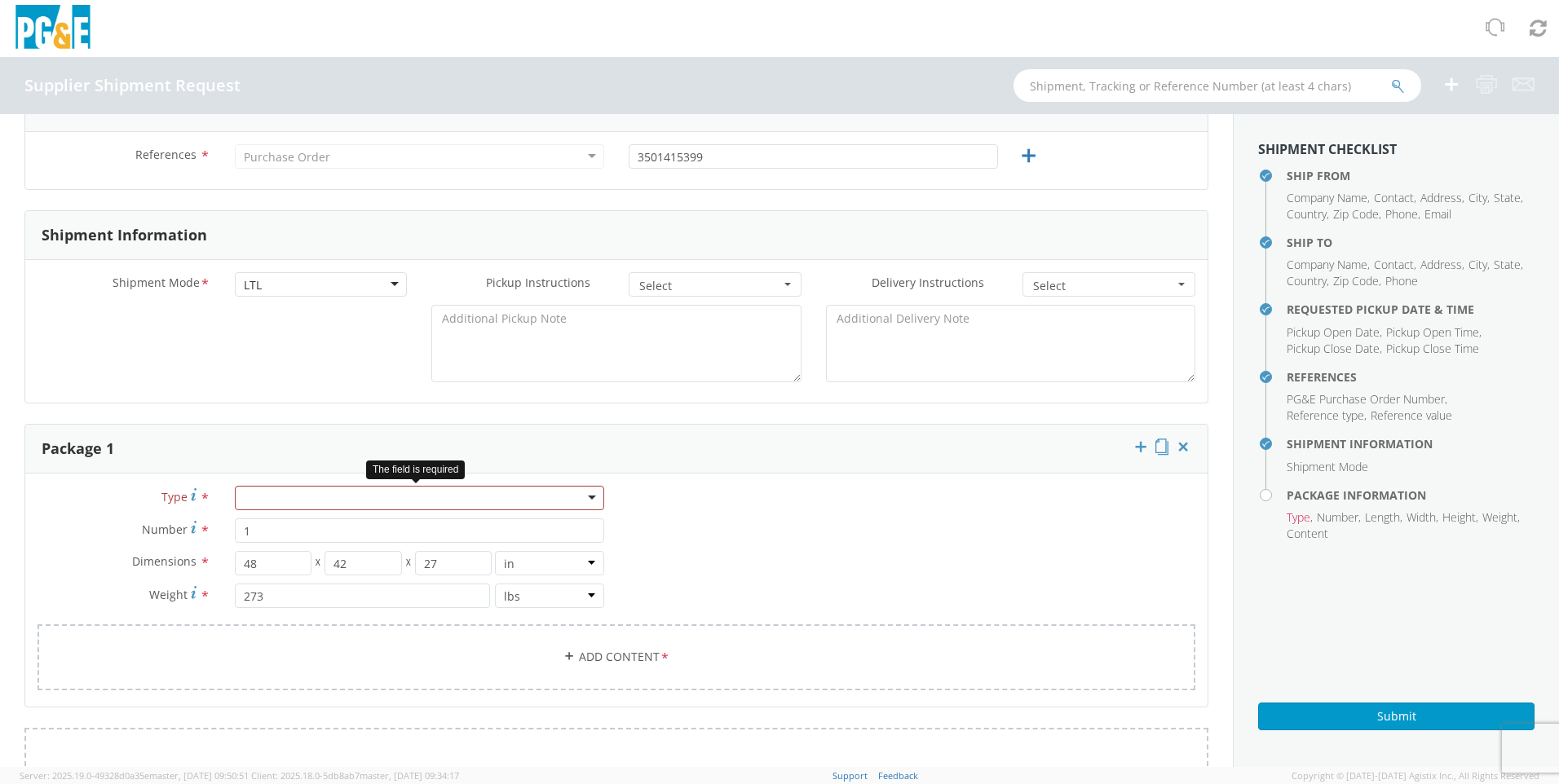
click at [342, 502] on div at bounding box center [419, 498] width 370 height 25
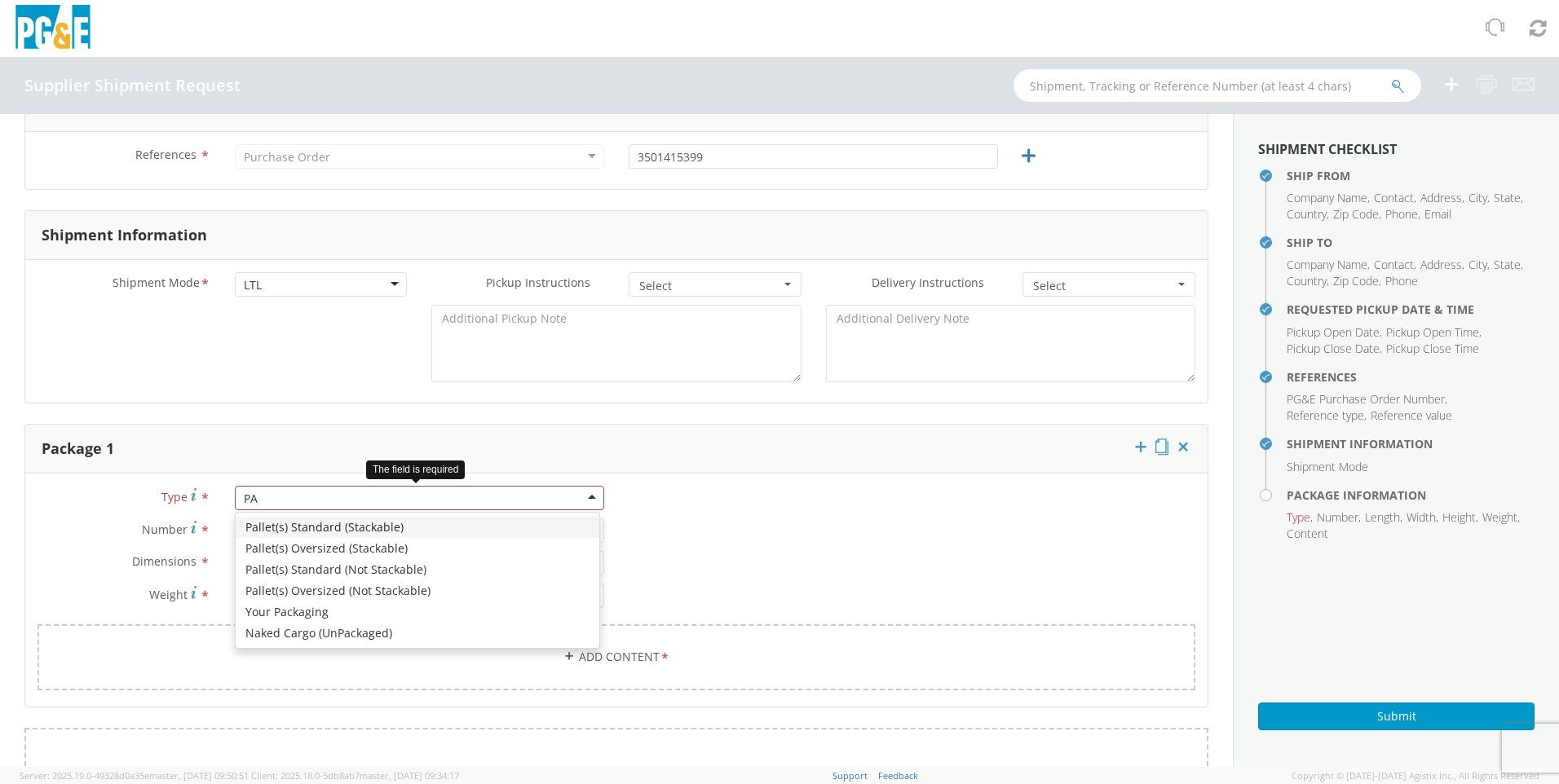
type input "PAL"
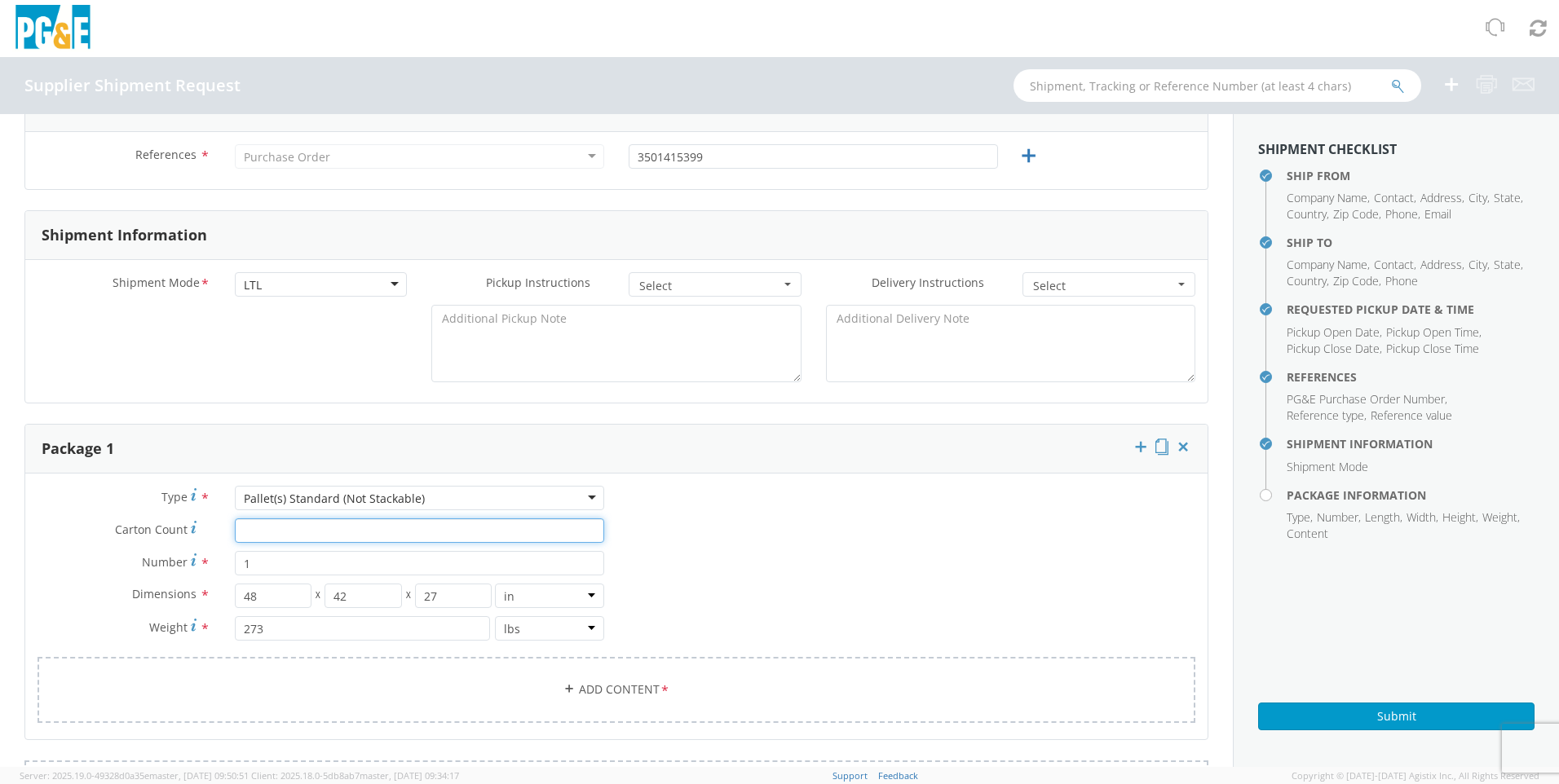
click at [334, 537] on input "Carton Count *" at bounding box center [419, 531] width 370 height 25
type input "25"
click at [686, 519] on div "Type * Pallet(s) Standard (Not Stackable) Pallet(s) Standard (Not Stackable) Bu…" at bounding box center [617, 614] width 1183 height 257
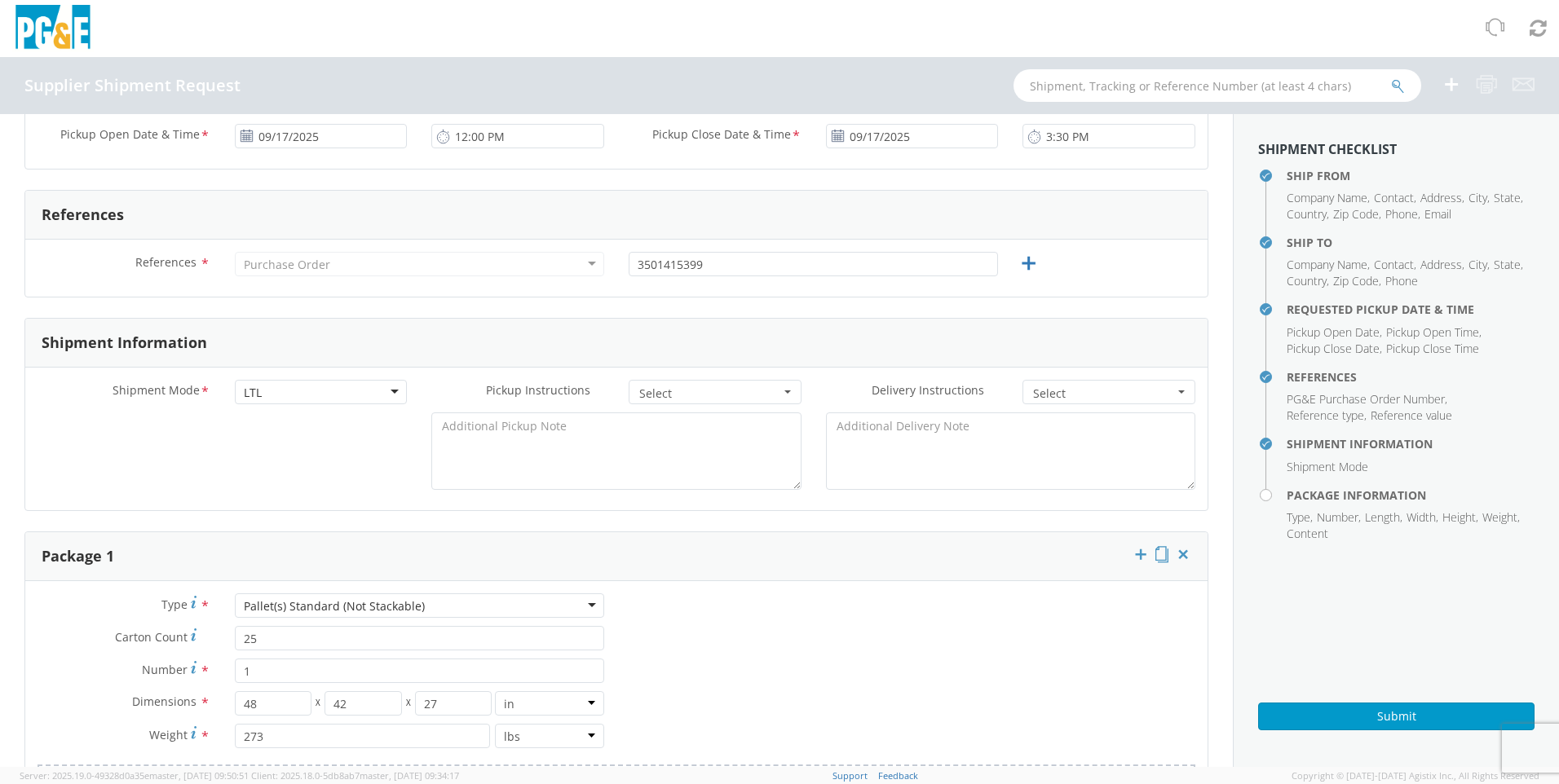
scroll to position [571, 0]
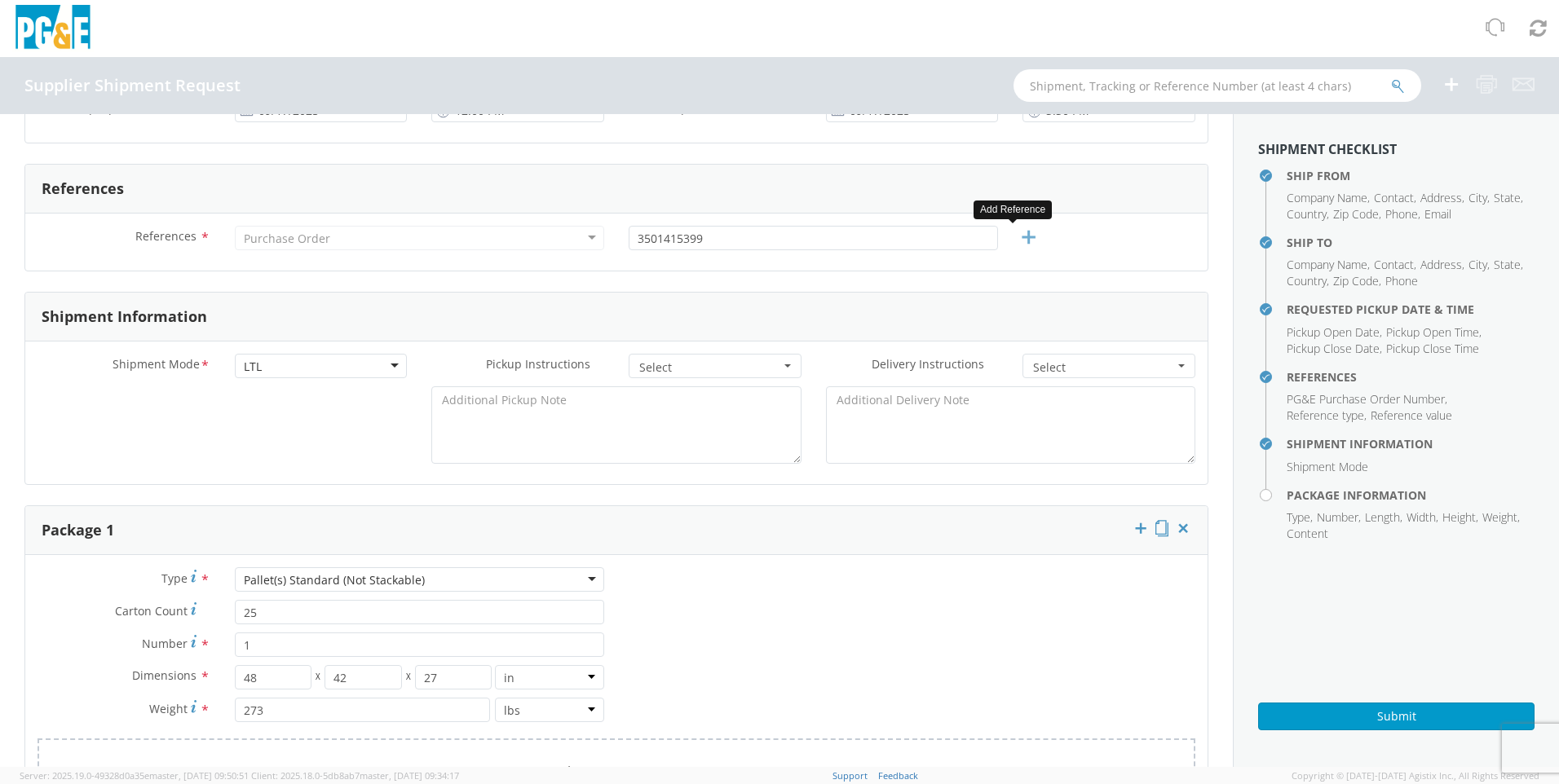
click at [1019, 234] on icon at bounding box center [1029, 238] width 20 height 20
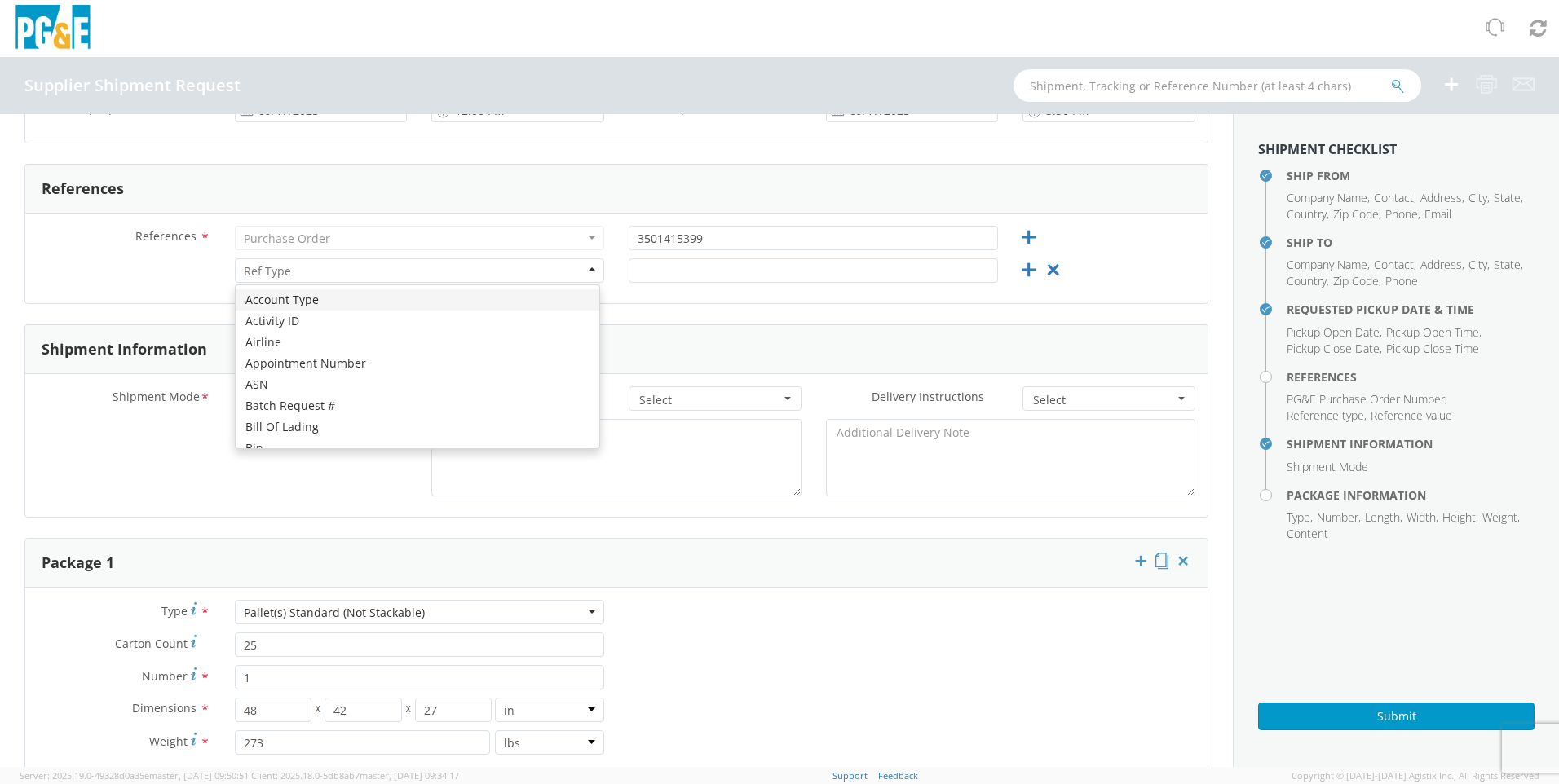
click at [584, 274] on div at bounding box center [419, 270] width 370 height 25
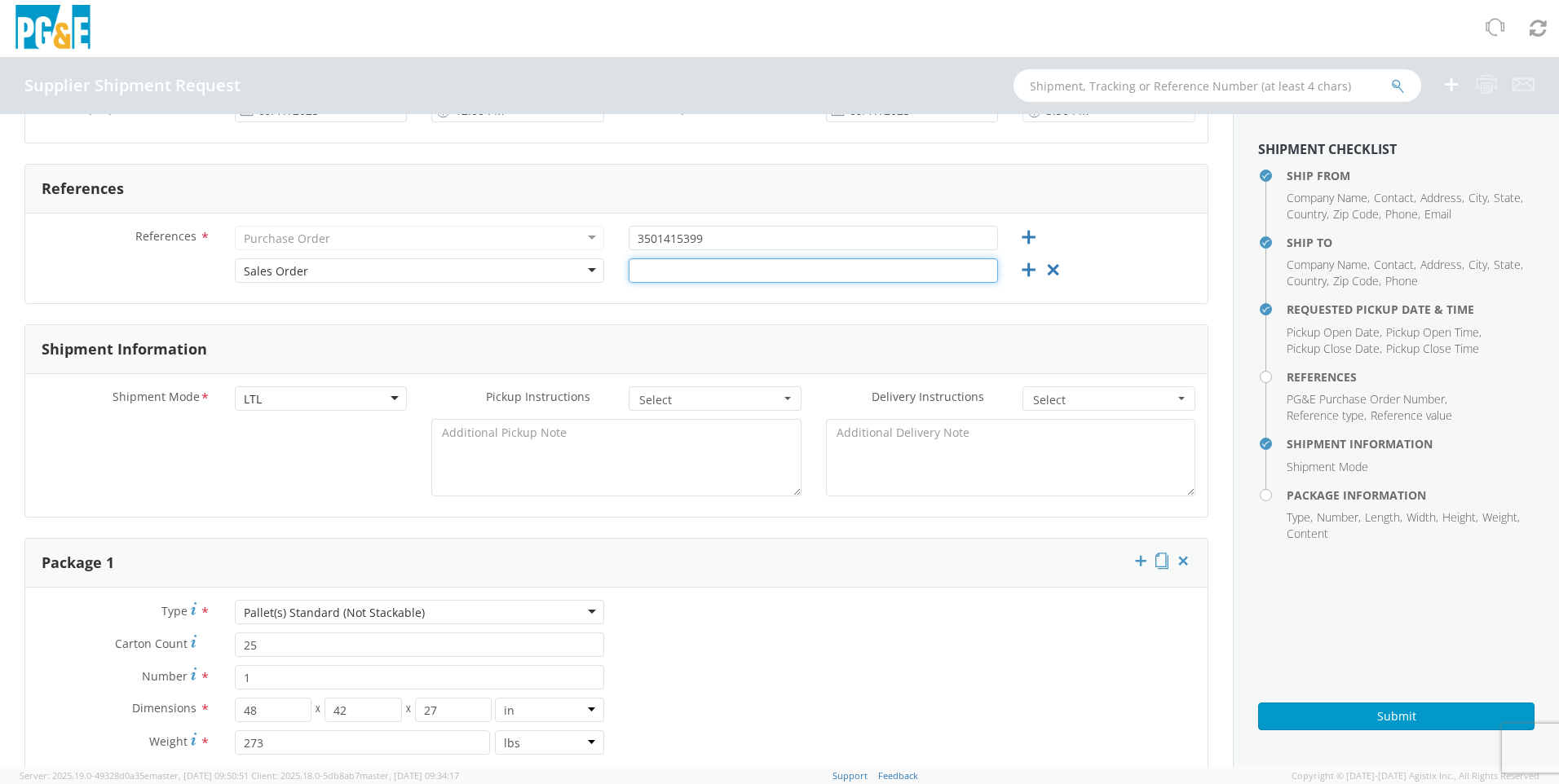
click at [648, 271] on input "text" at bounding box center [813, 270] width 370 height 25
type input "MB372898"
click at [1019, 274] on icon at bounding box center [1029, 270] width 20 height 20
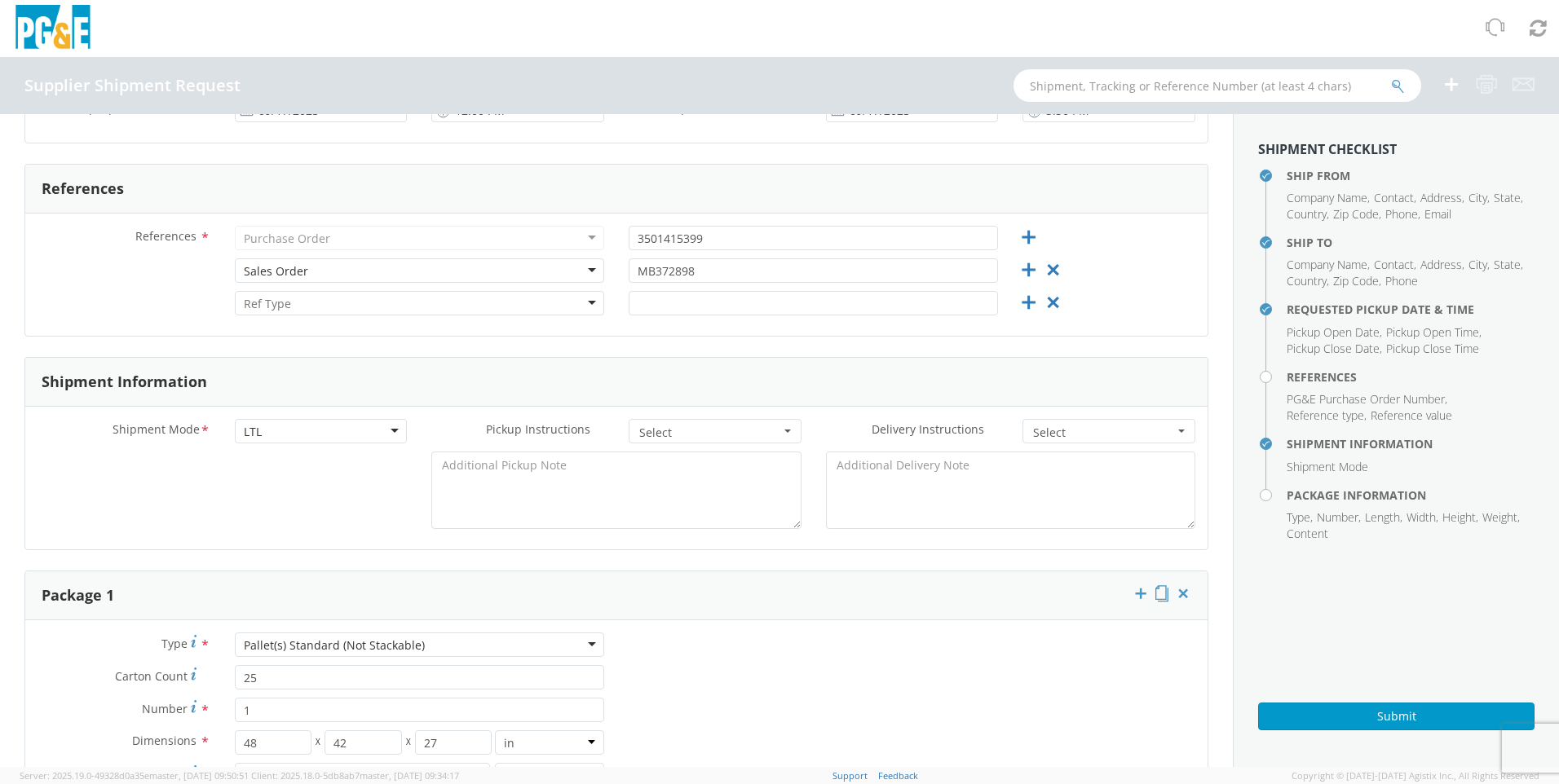
click at [528, 312] on div at bounding box center [419, 303] width 370 height 25
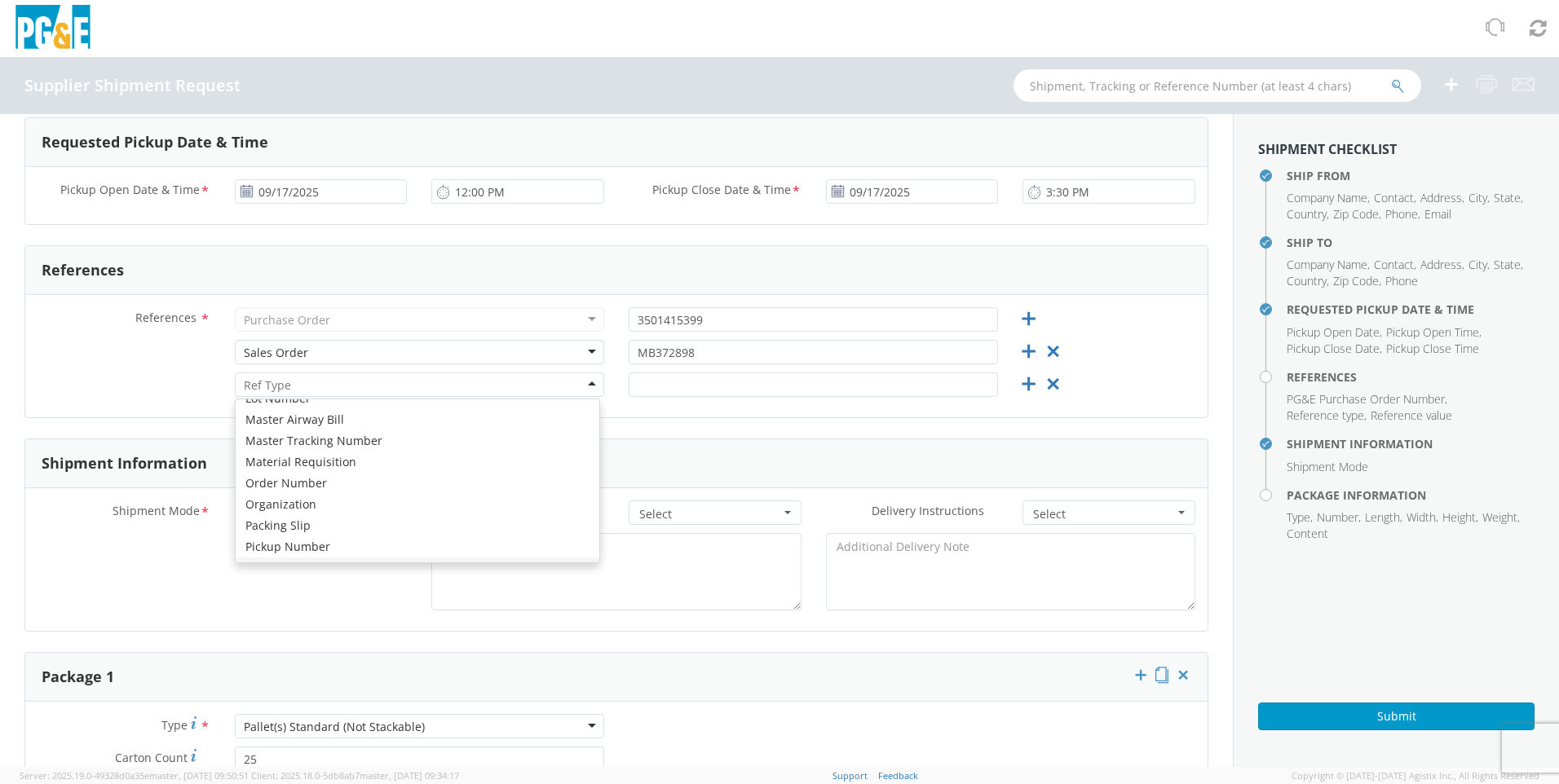
scroll to position [564, 0]
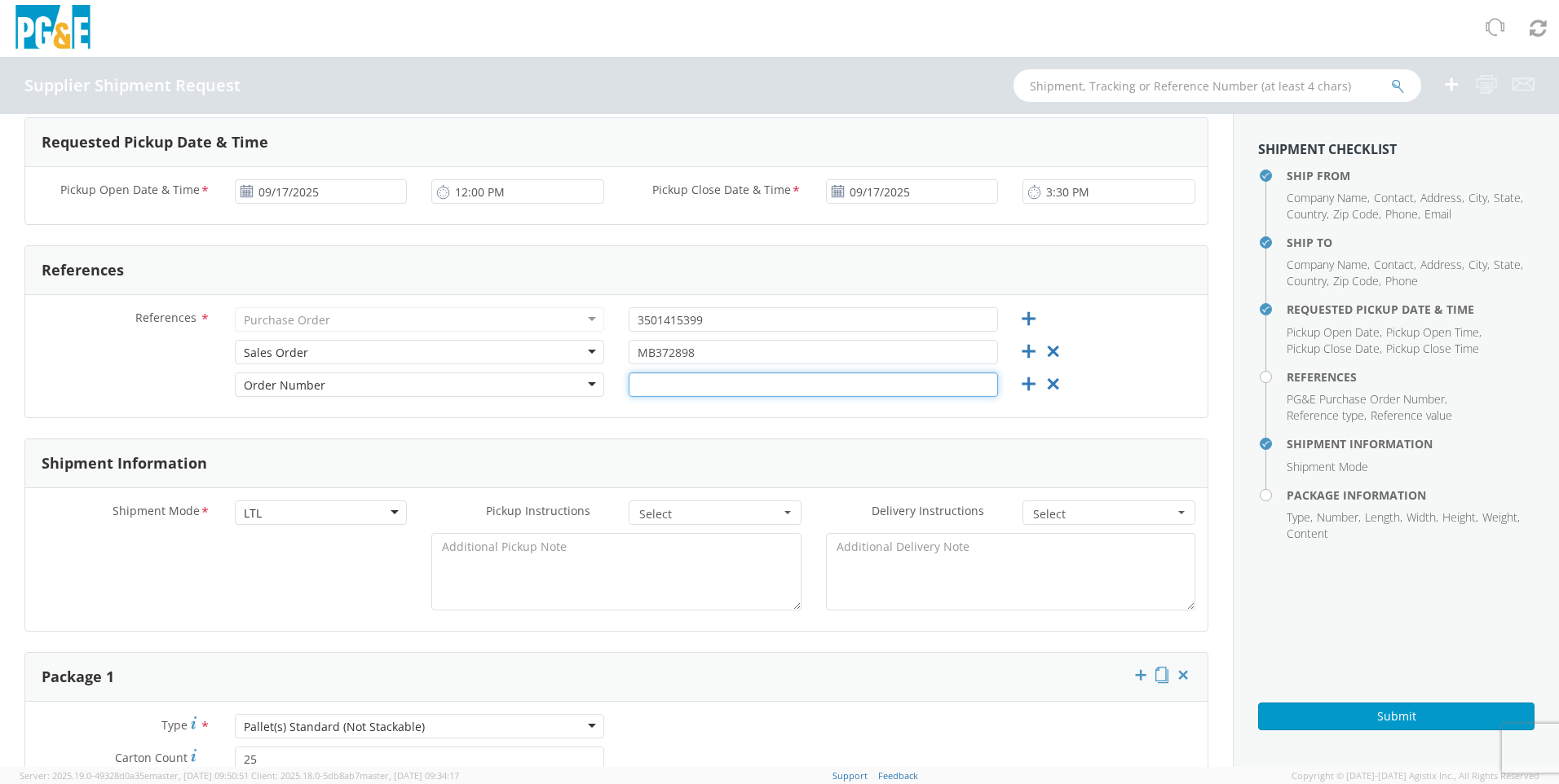
click at [662, 389] on input "text" at bounding box center [813, 385] width 370 height 25
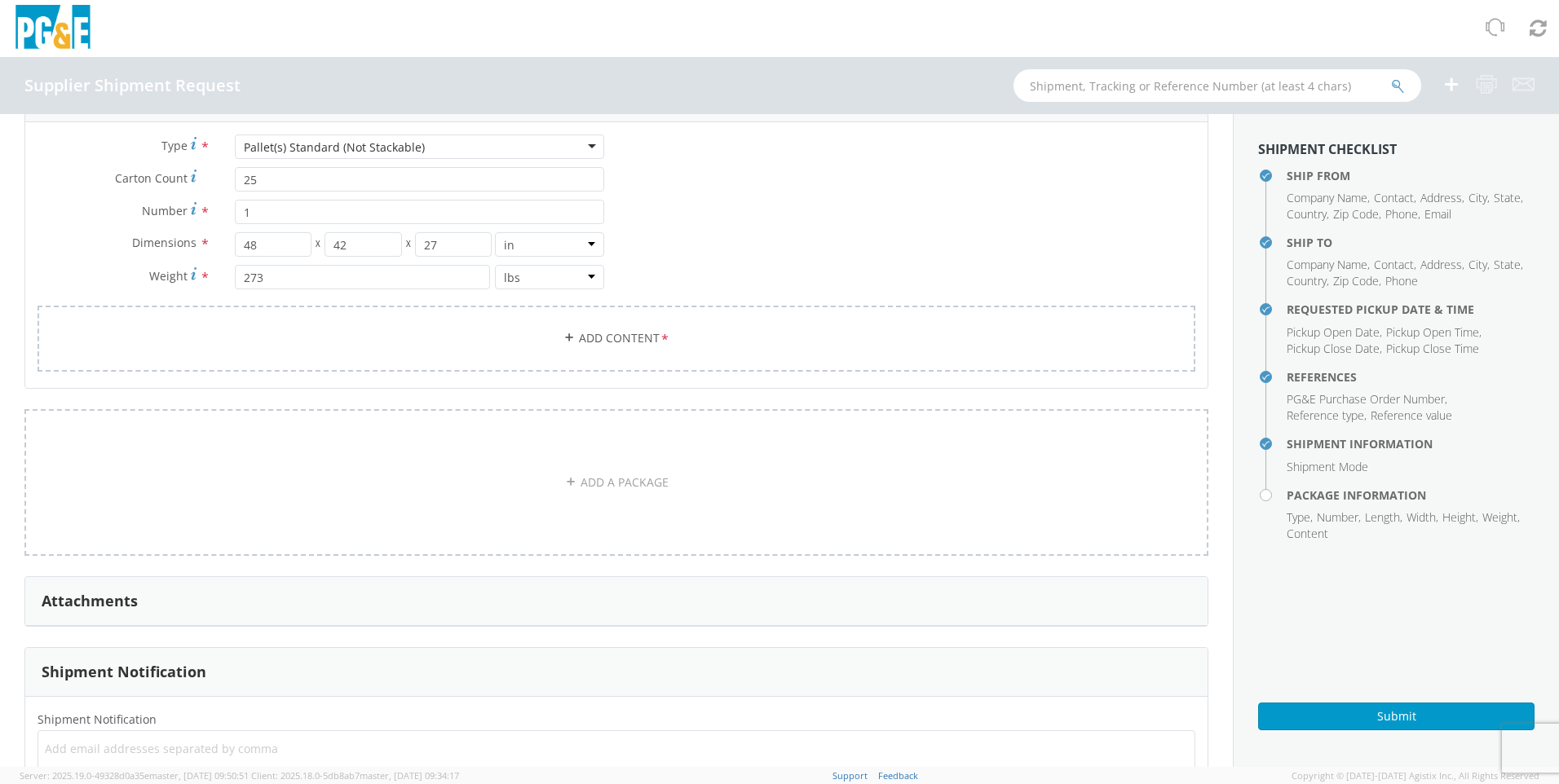
scroll to position [1222, 0]
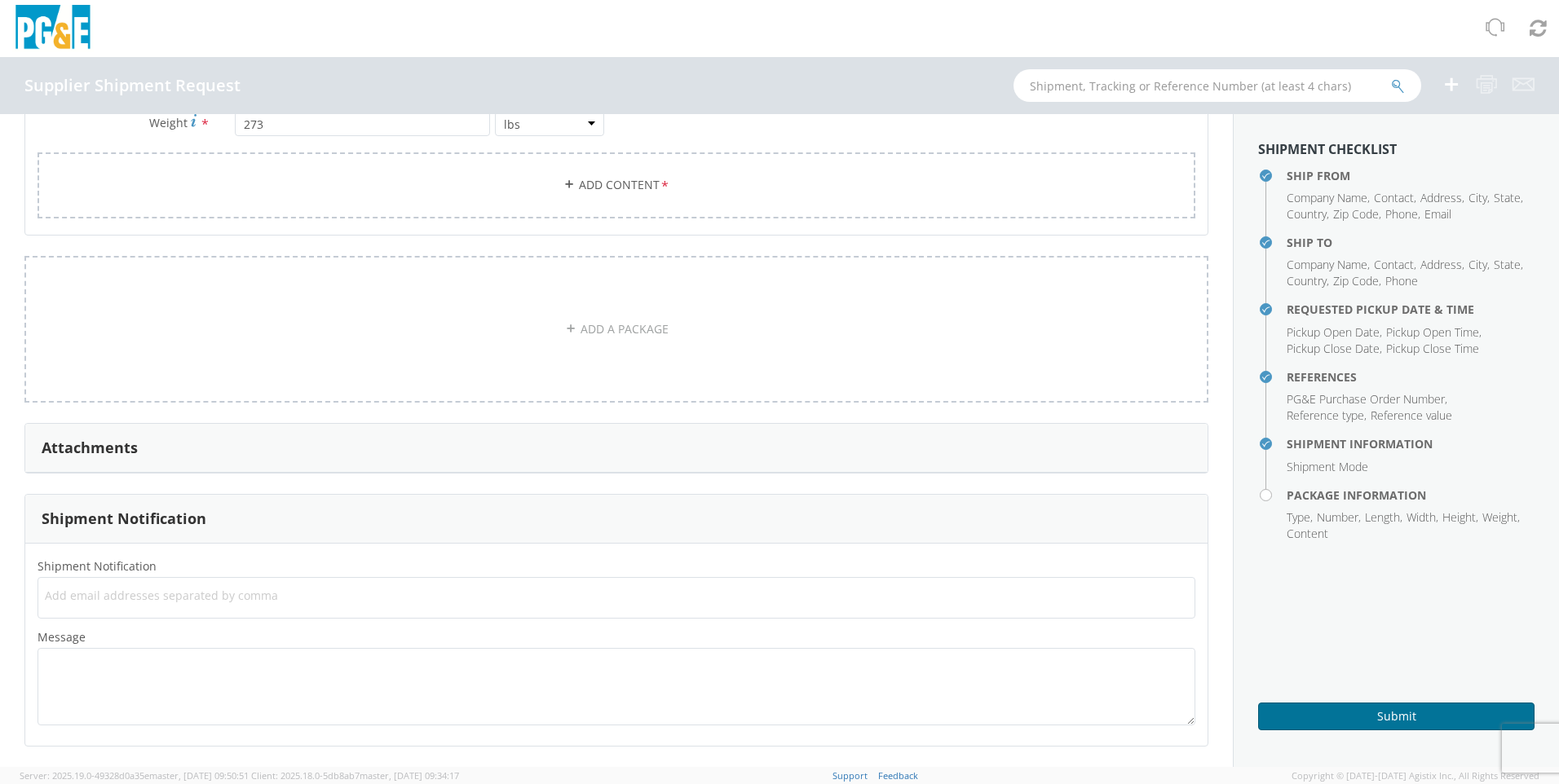
type input "0054411"
click at [1400, 717] on button "Submit" at bounding box center [1396, 716] width 276 height 28
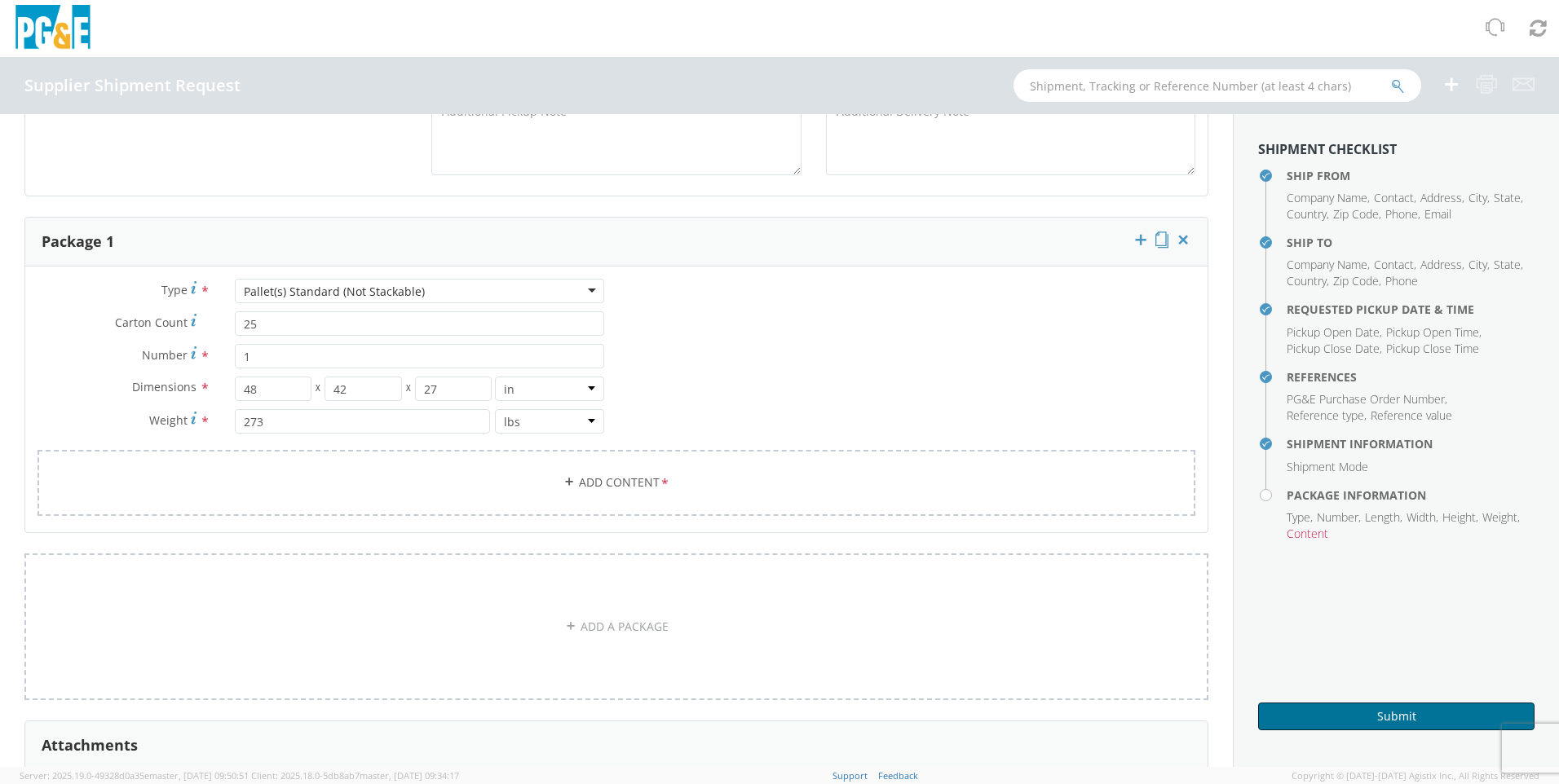
scroll to position [896, 0]
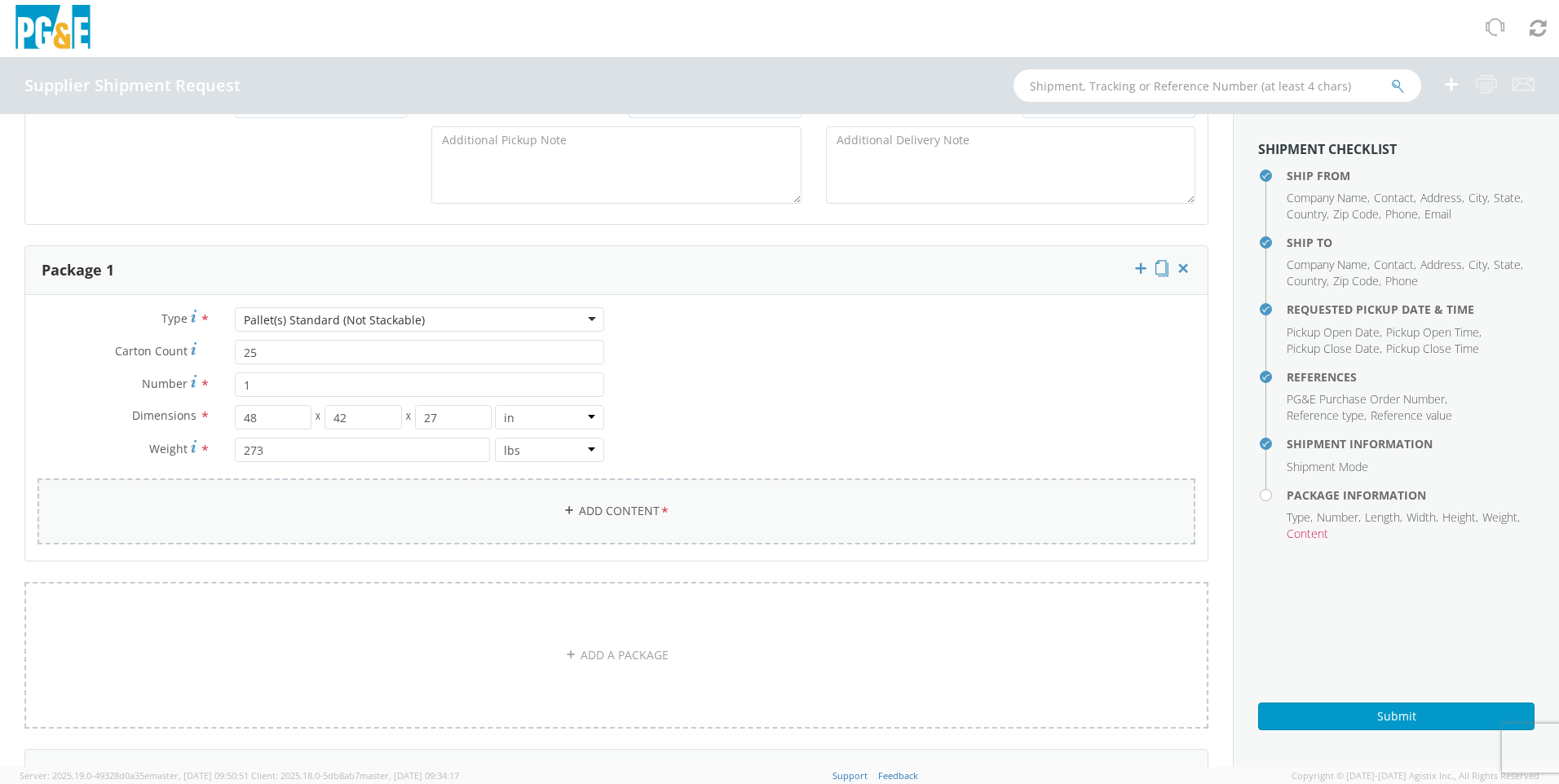
click at [563, 504] on link "Add Content *" at bounding box center [616, 511] width 1158 height 66
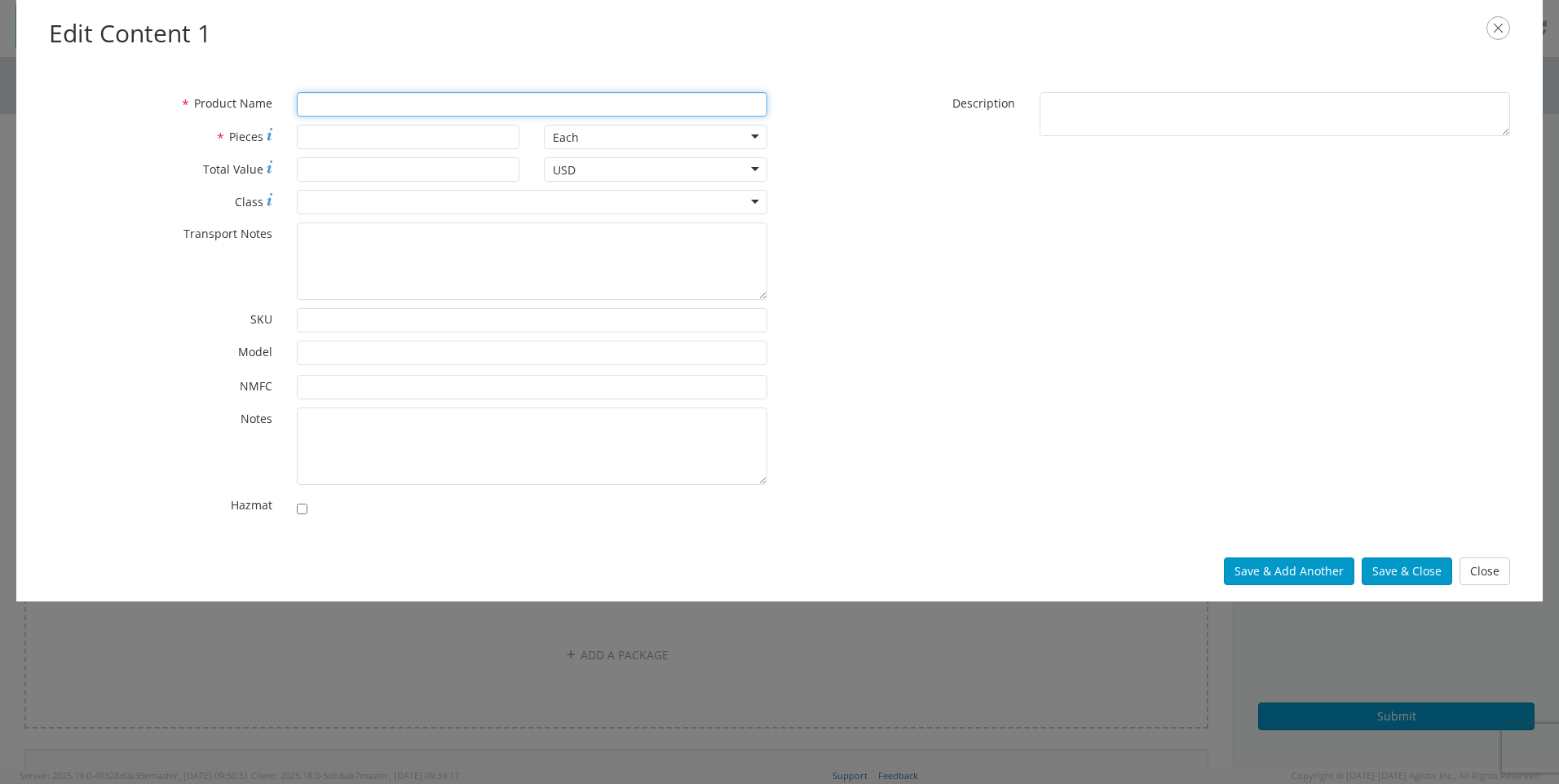
click at [342, 98] on input "* Product Name" at bounding box center [532, 104] width 471 height 25
type input "REGULATORS"
type input "25"
click at [1416, 570] on button "Save & Close" at bounding box center [1407, 572] width 91 height 28
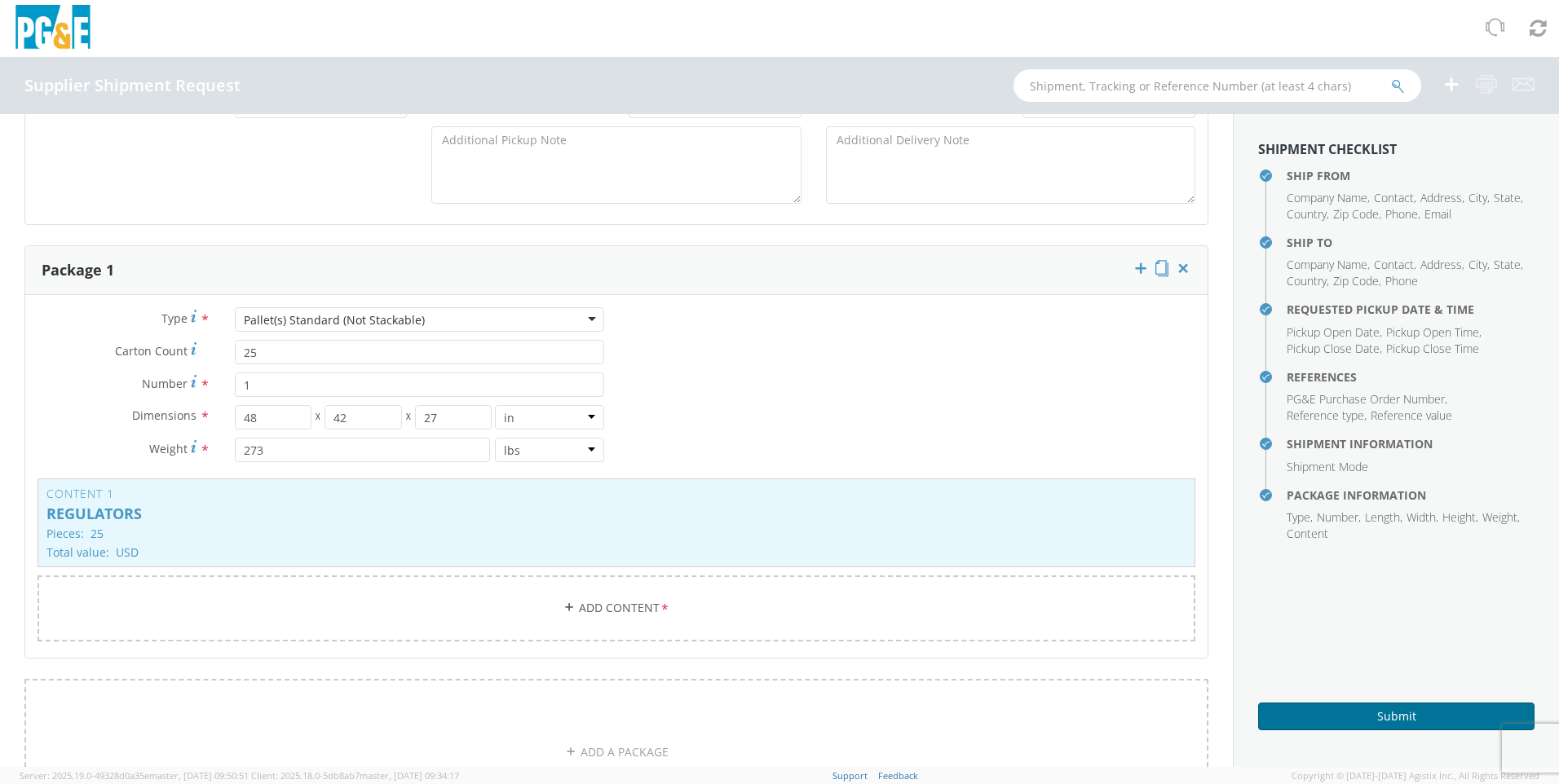
click at [1373, 710] on button "Submit" at bounding box center [1396, 716] width 276 height 28
